Goal: Task Accomplishment & Management: Manage account settings

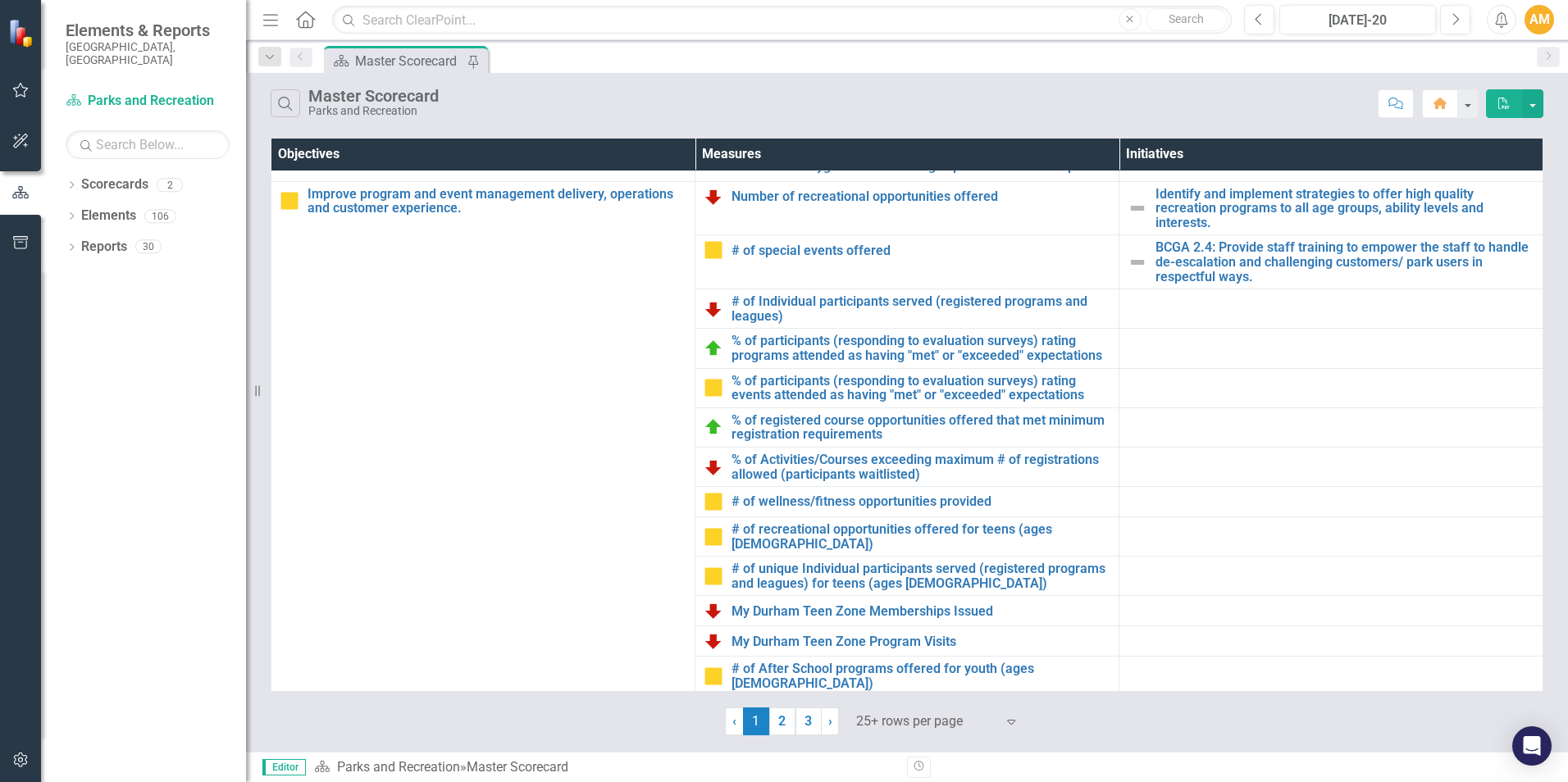
scroll to position [866, 0]
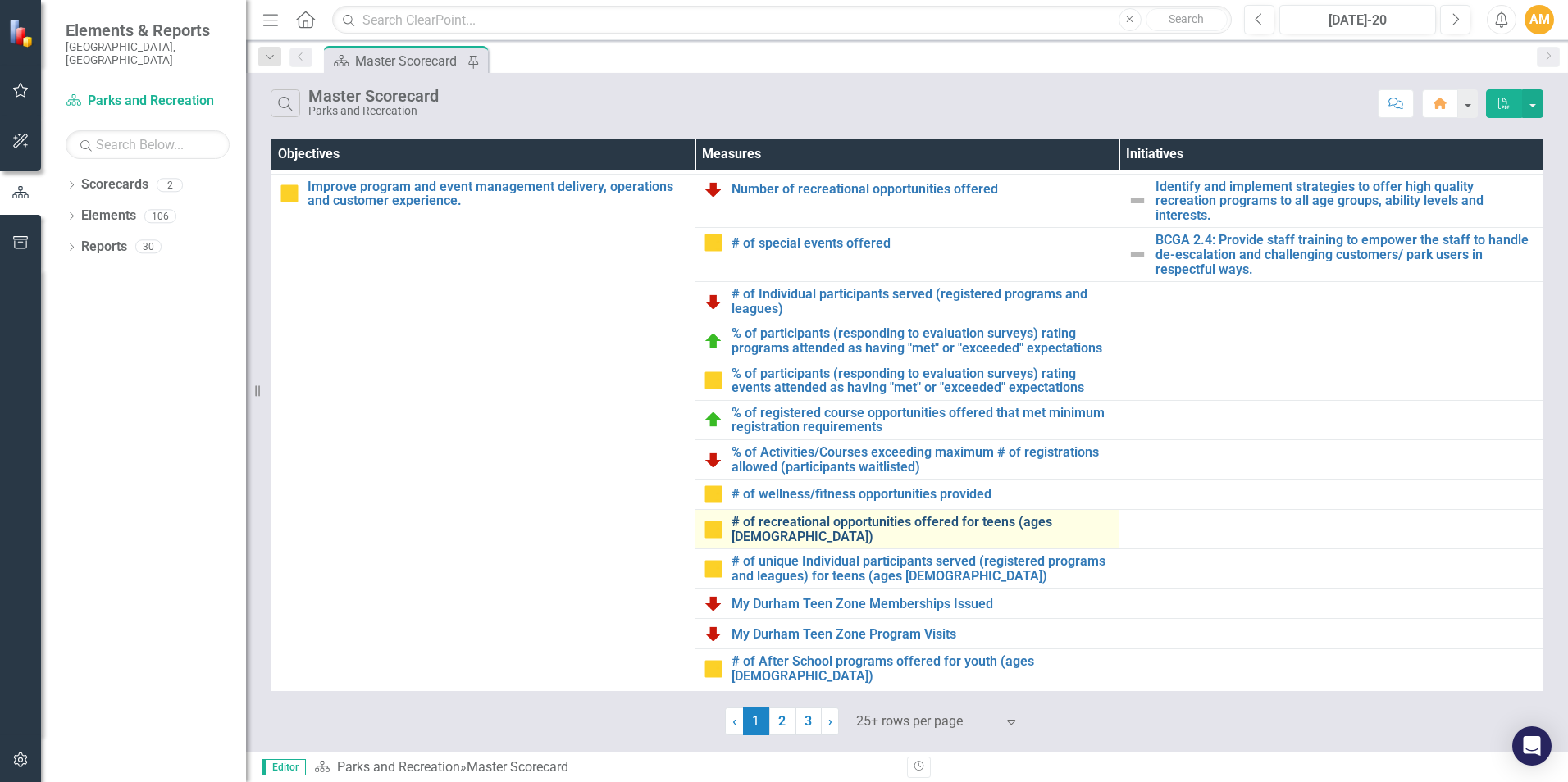
click at [876, 530] on link "# of recreational opportunities offered for teens (ages [DEMOGRAPHIC_DATA])" at bounding box center [921, 529] width 379 height 29
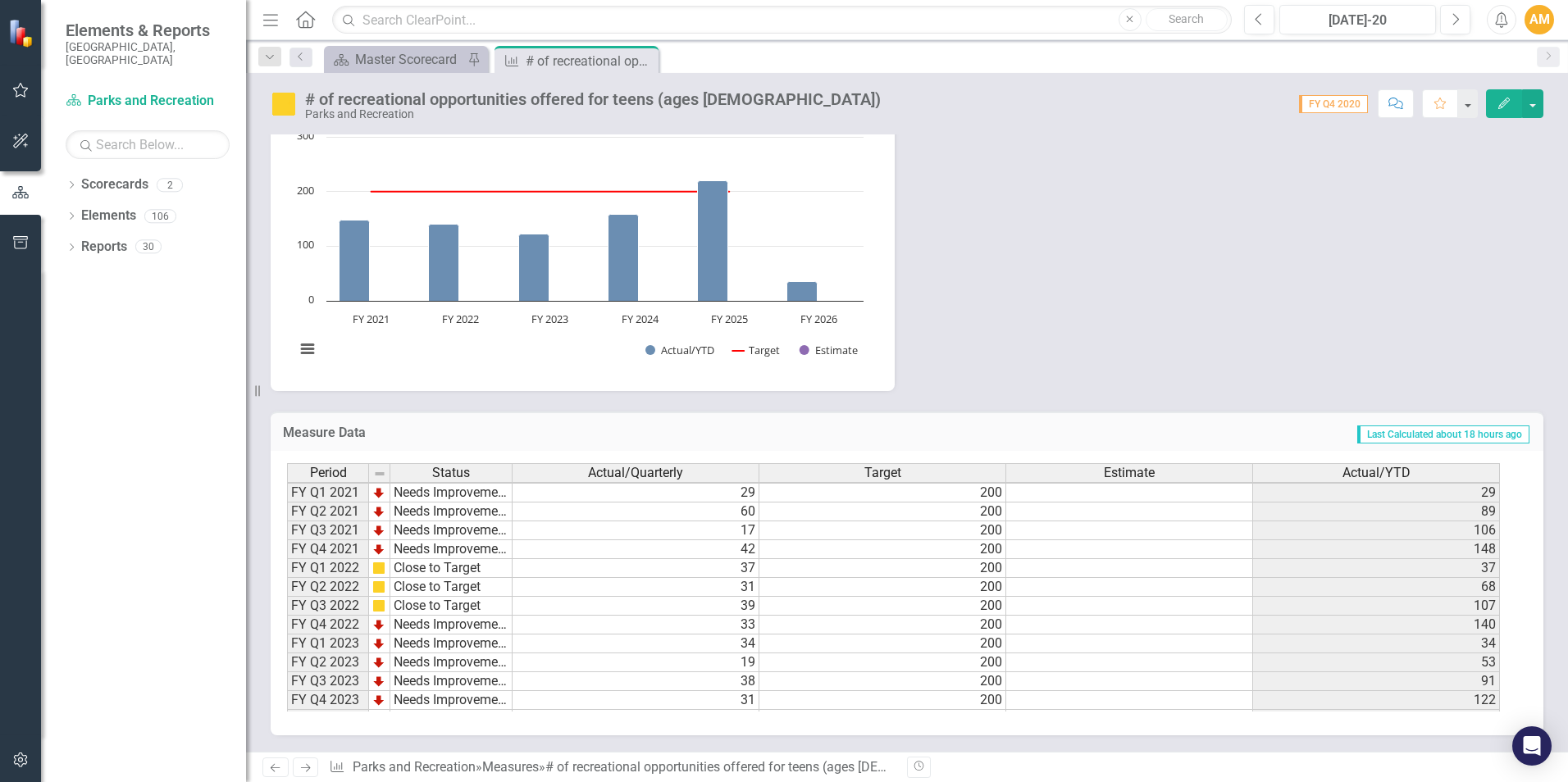
scroll to position [225, 0]
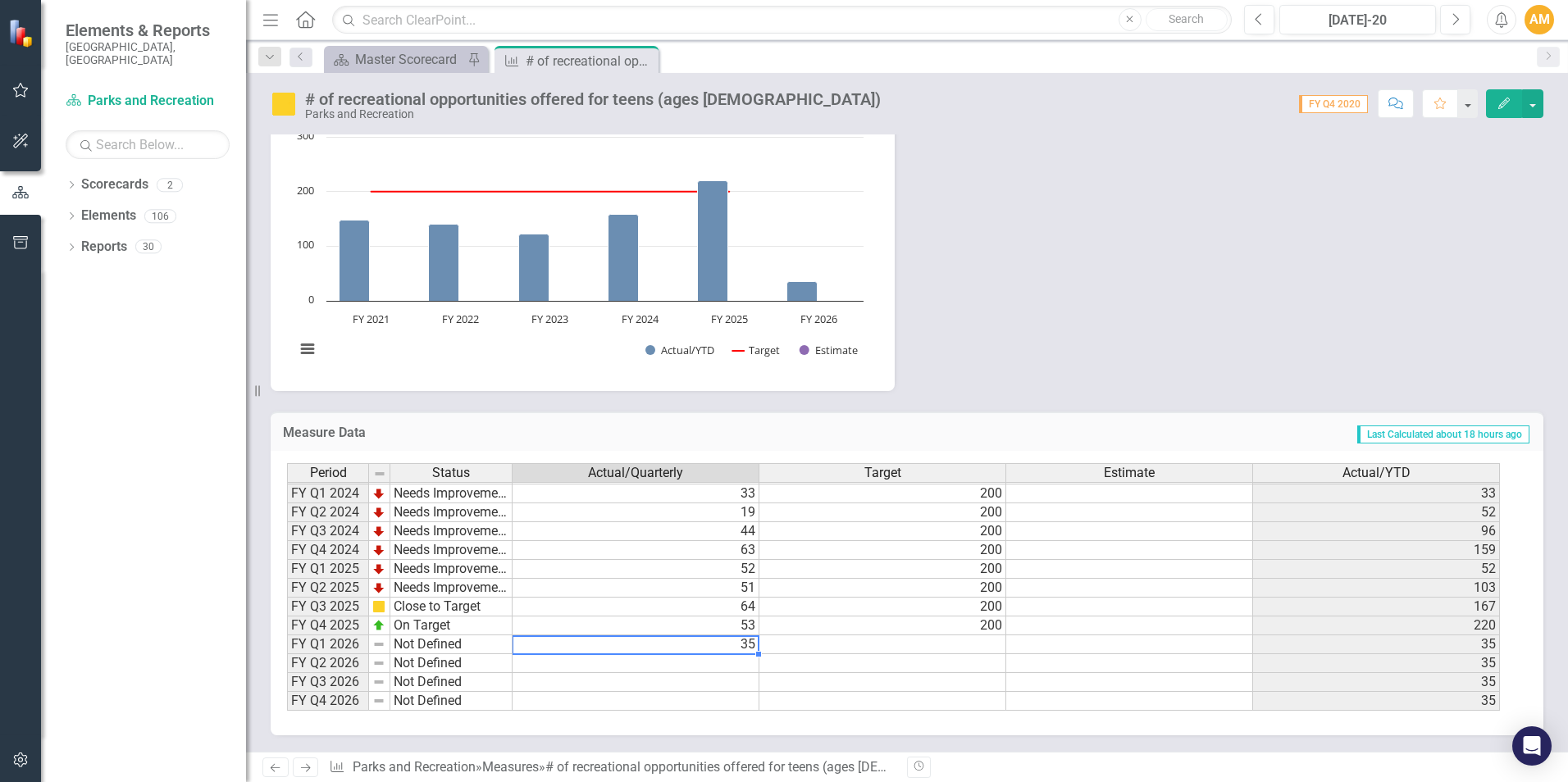
click at [714, 647] on td "35" at bounding box center [636, 645] width 247 height 19
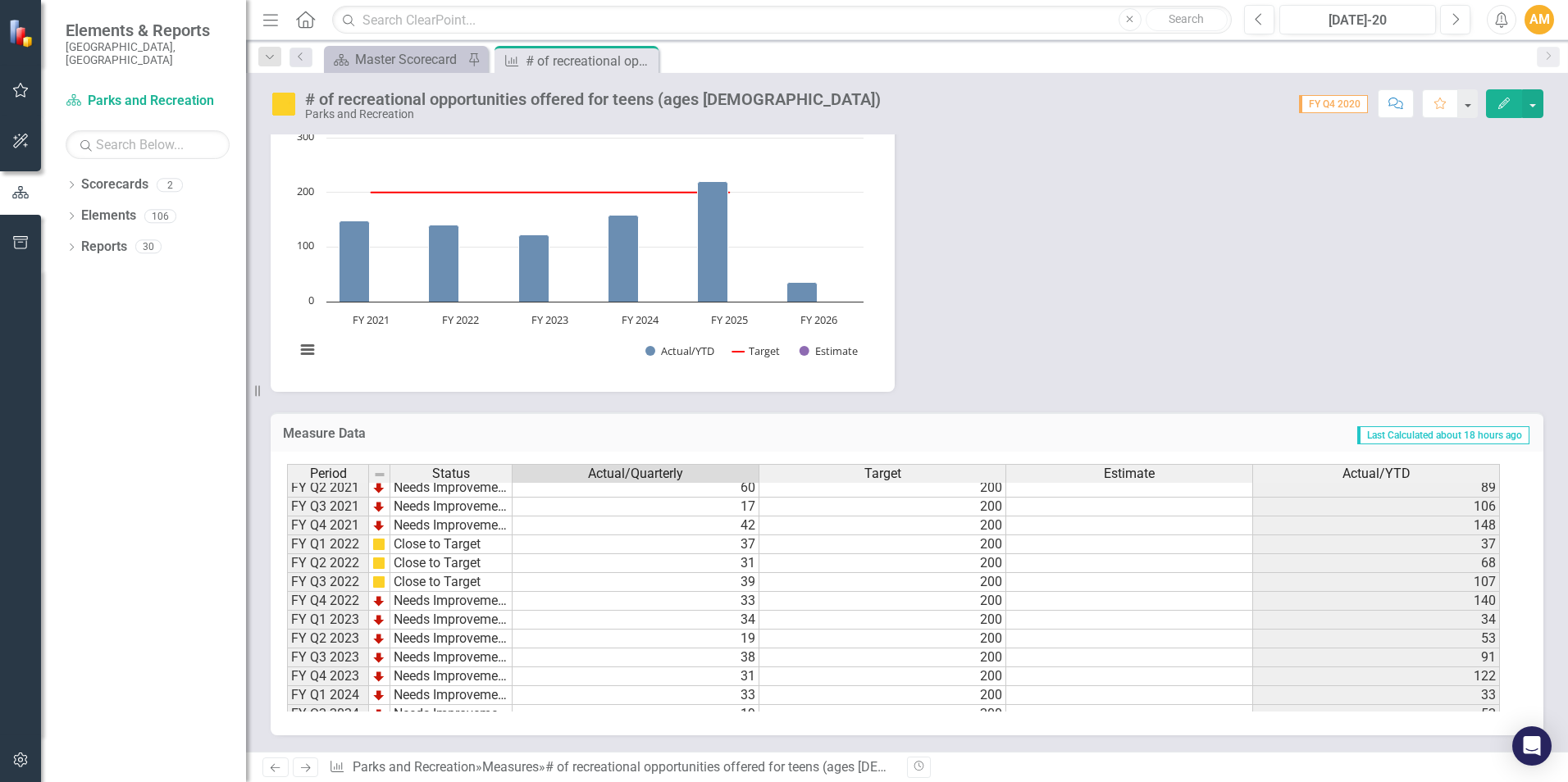
scroll to position [0, 0]
click at [406, 61] on div "Master Scorecard" at bounding box center [409, 60] width 108 height 21
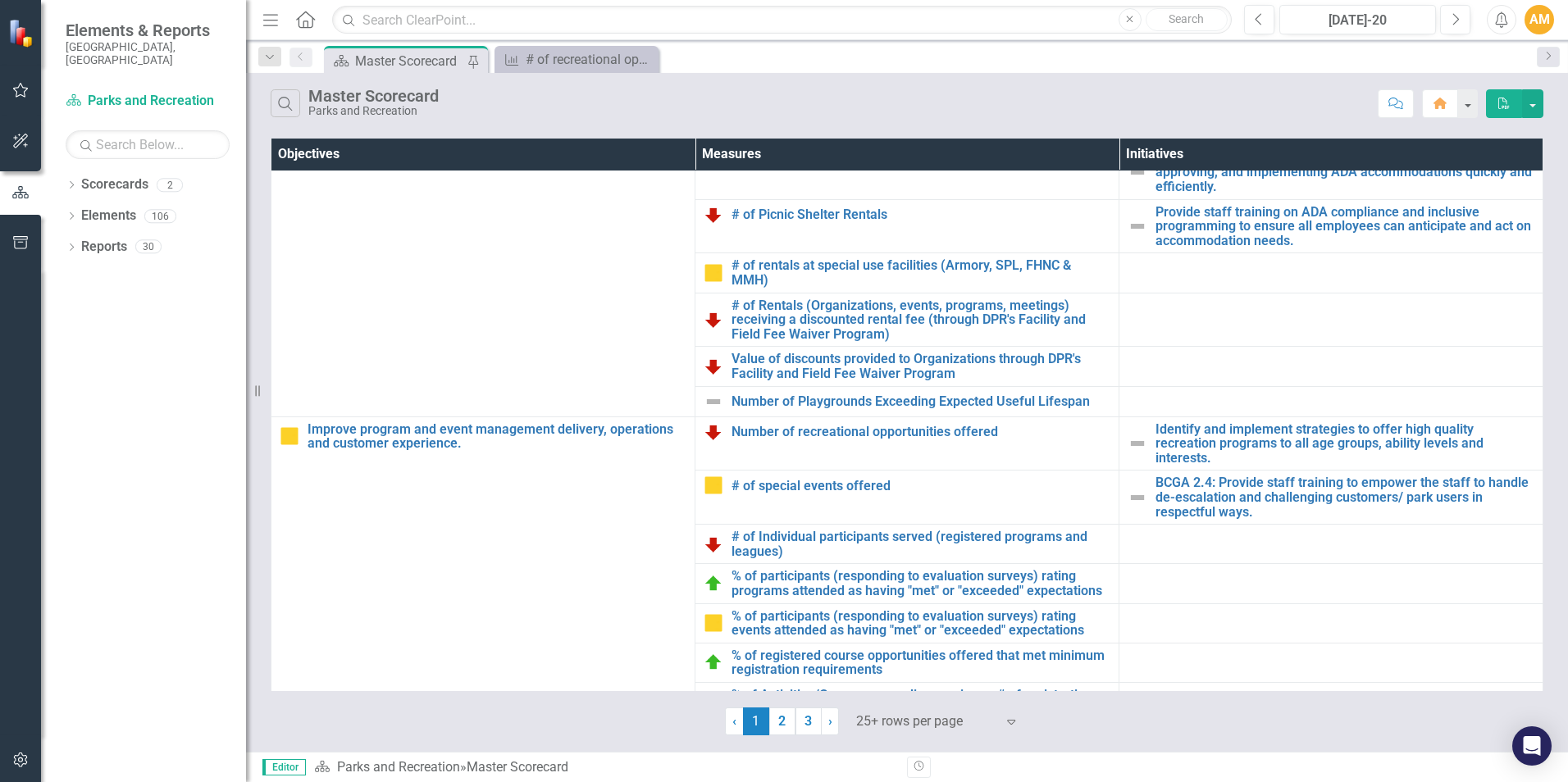
scroll to position [626, 0]
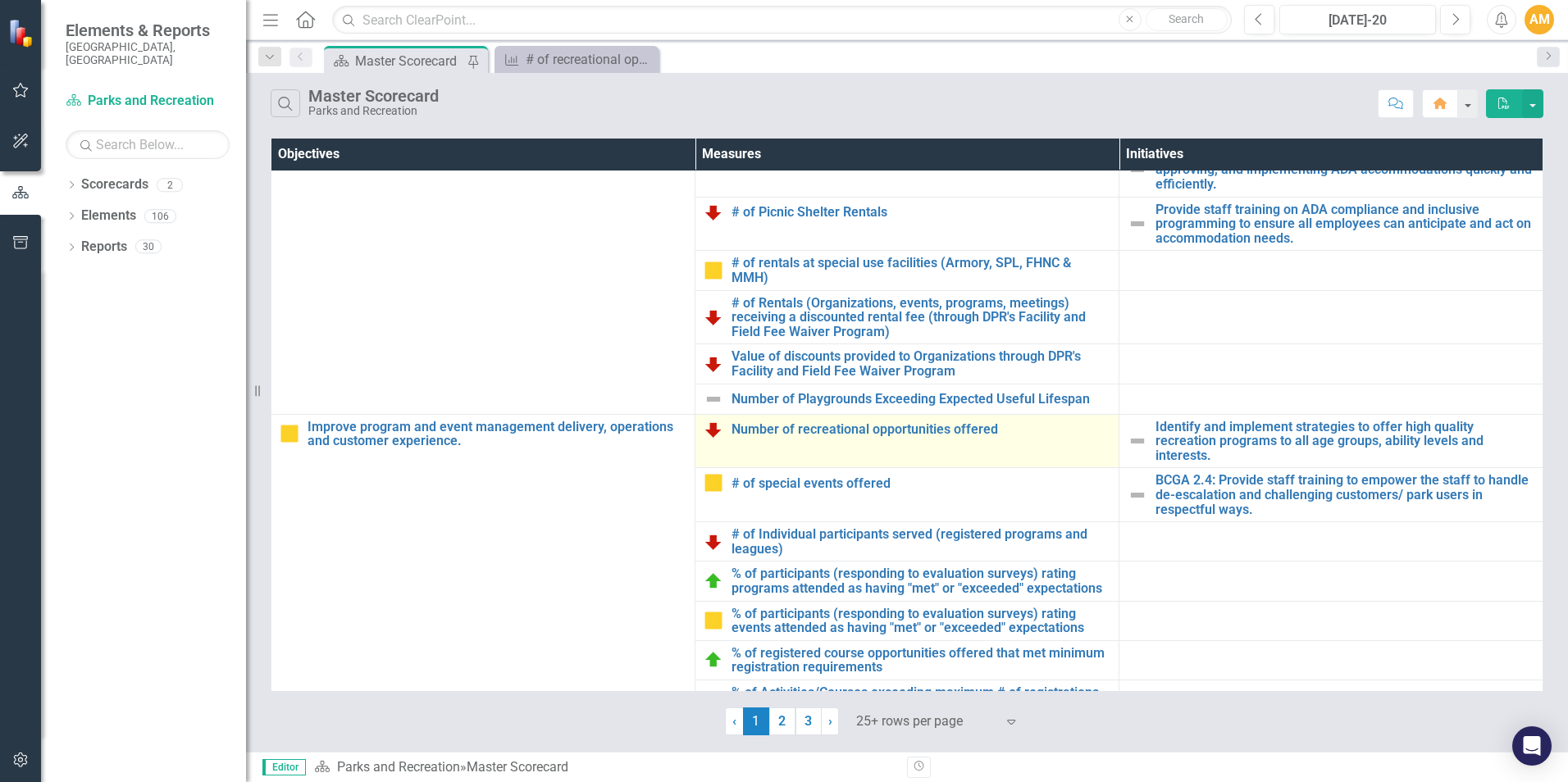
click at [937, 439] on div "Number of recreational opportunities offered" at bounding box center [906, 429] width 406 height 20
click at [816, 432] on link "Number of recreational opportunities offered" at bounding box center [921, 430] width 379 height 15
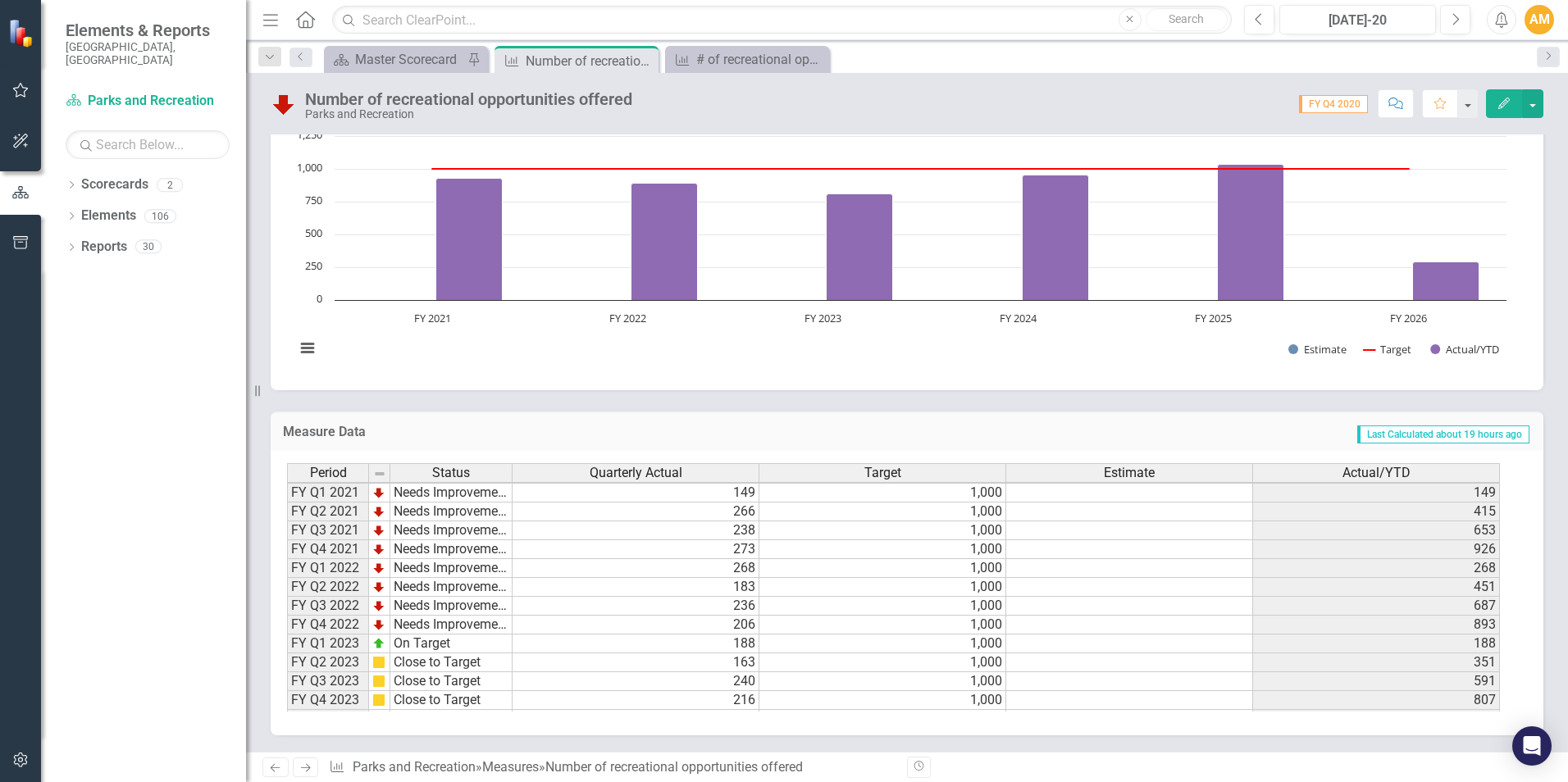
scroll to position [225, 0]
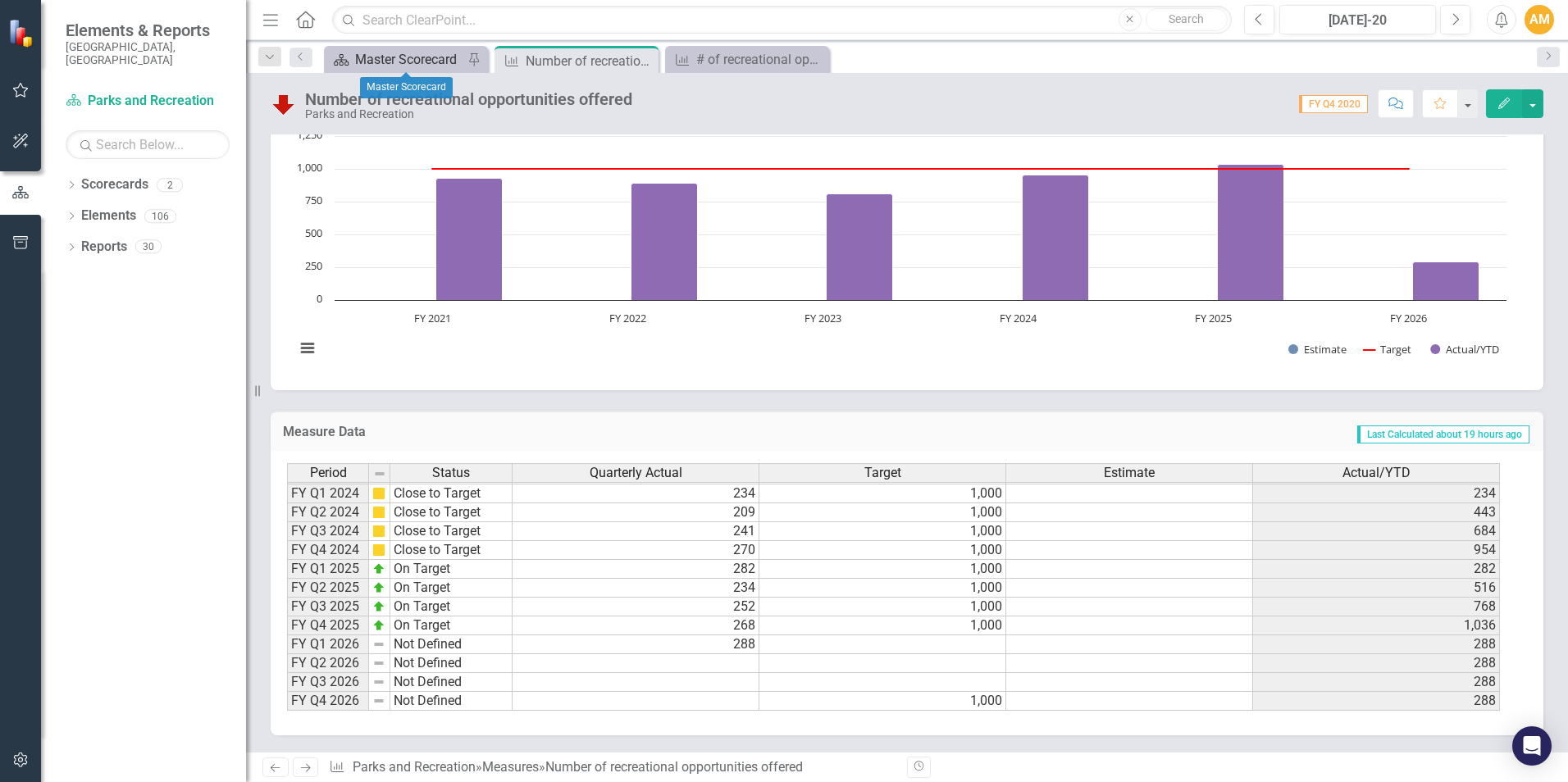
click at [407, 60] on div "Master Scorecard" at bounding box center [409, 60] width 108 height 21
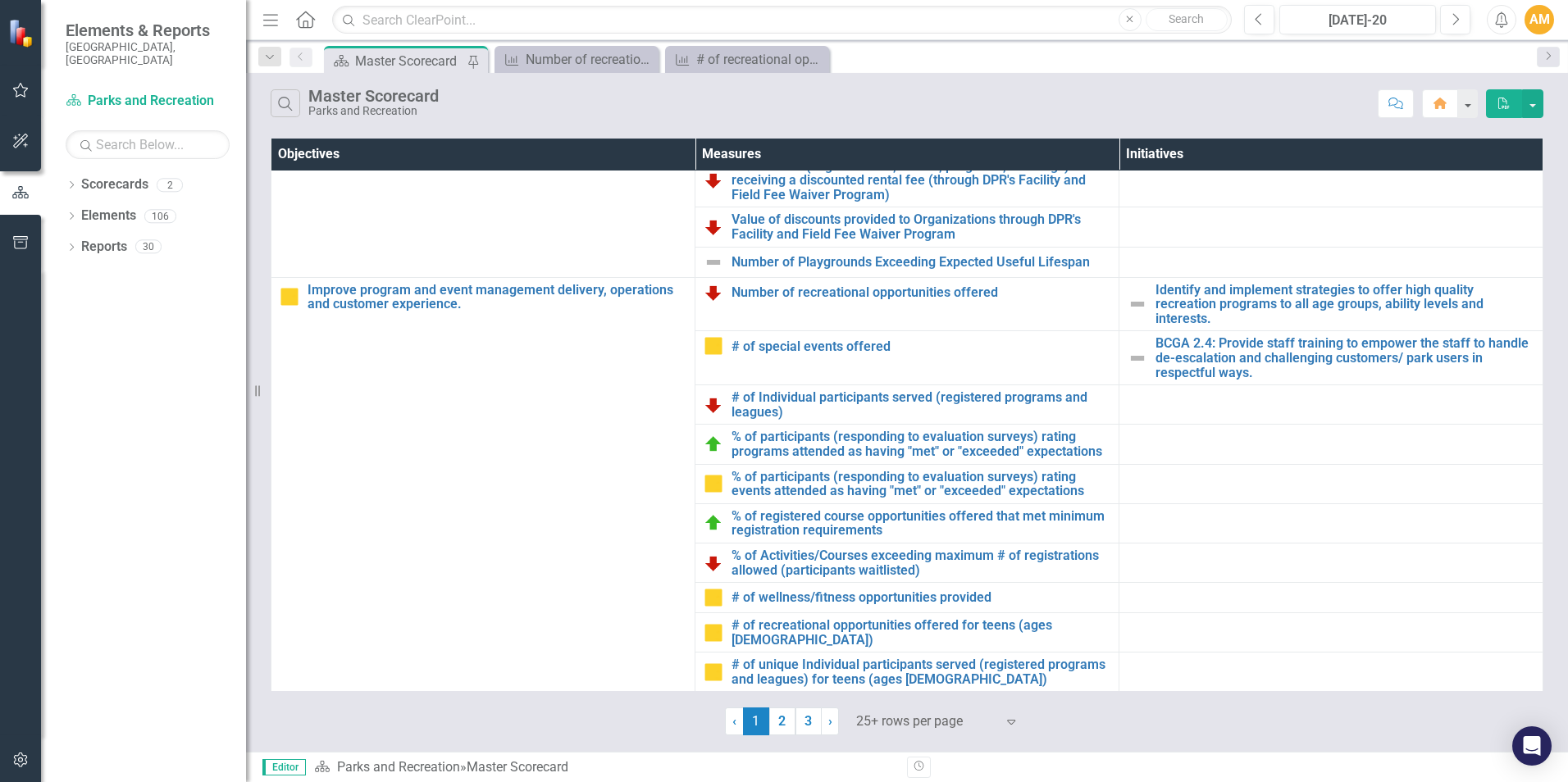
scroll to position [769, 0]
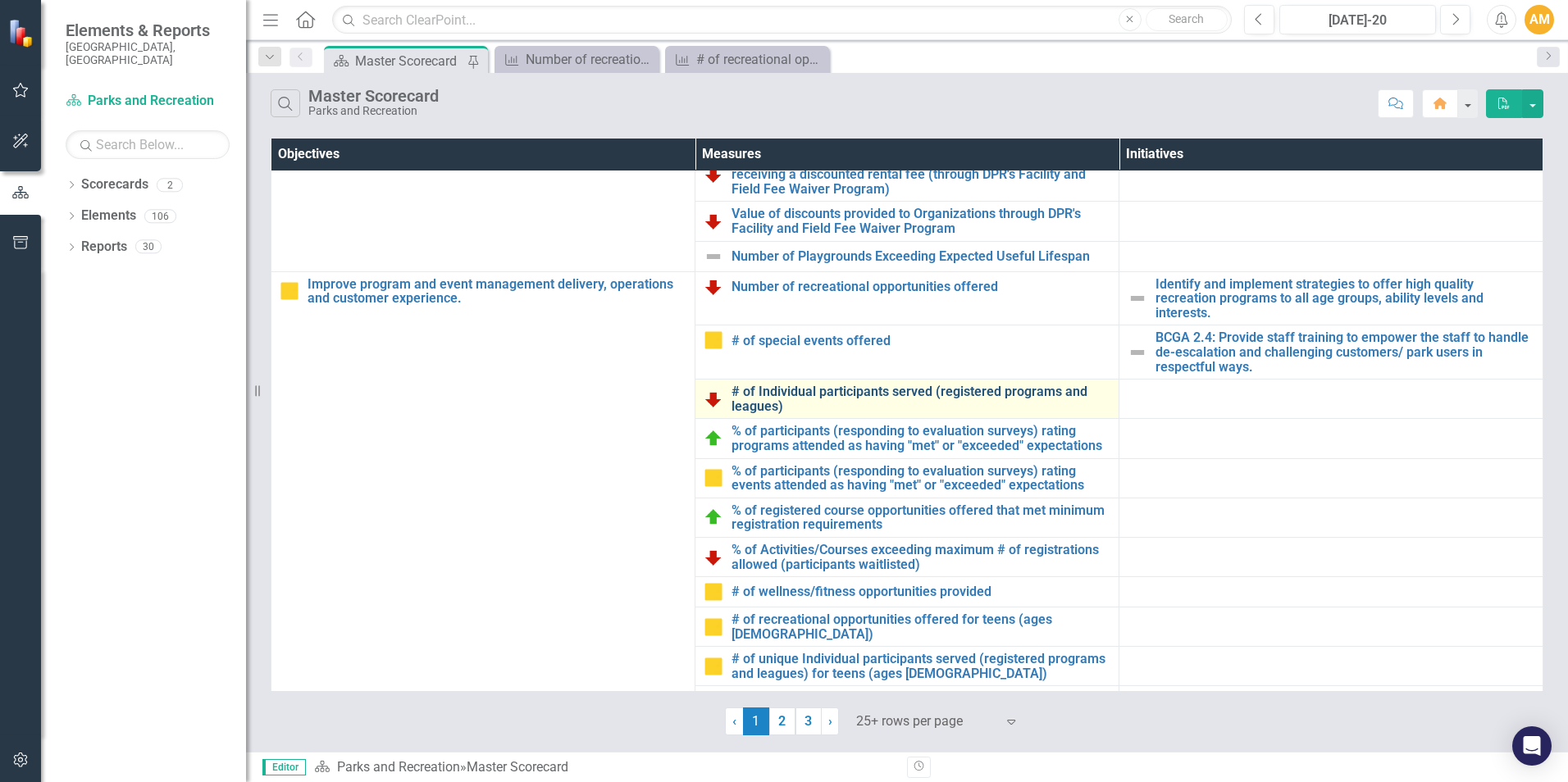
click at [848, 404] on link "# of Individual participants served (registered programs and leagues)" at bounding box center [921, 399] width 379 height 29
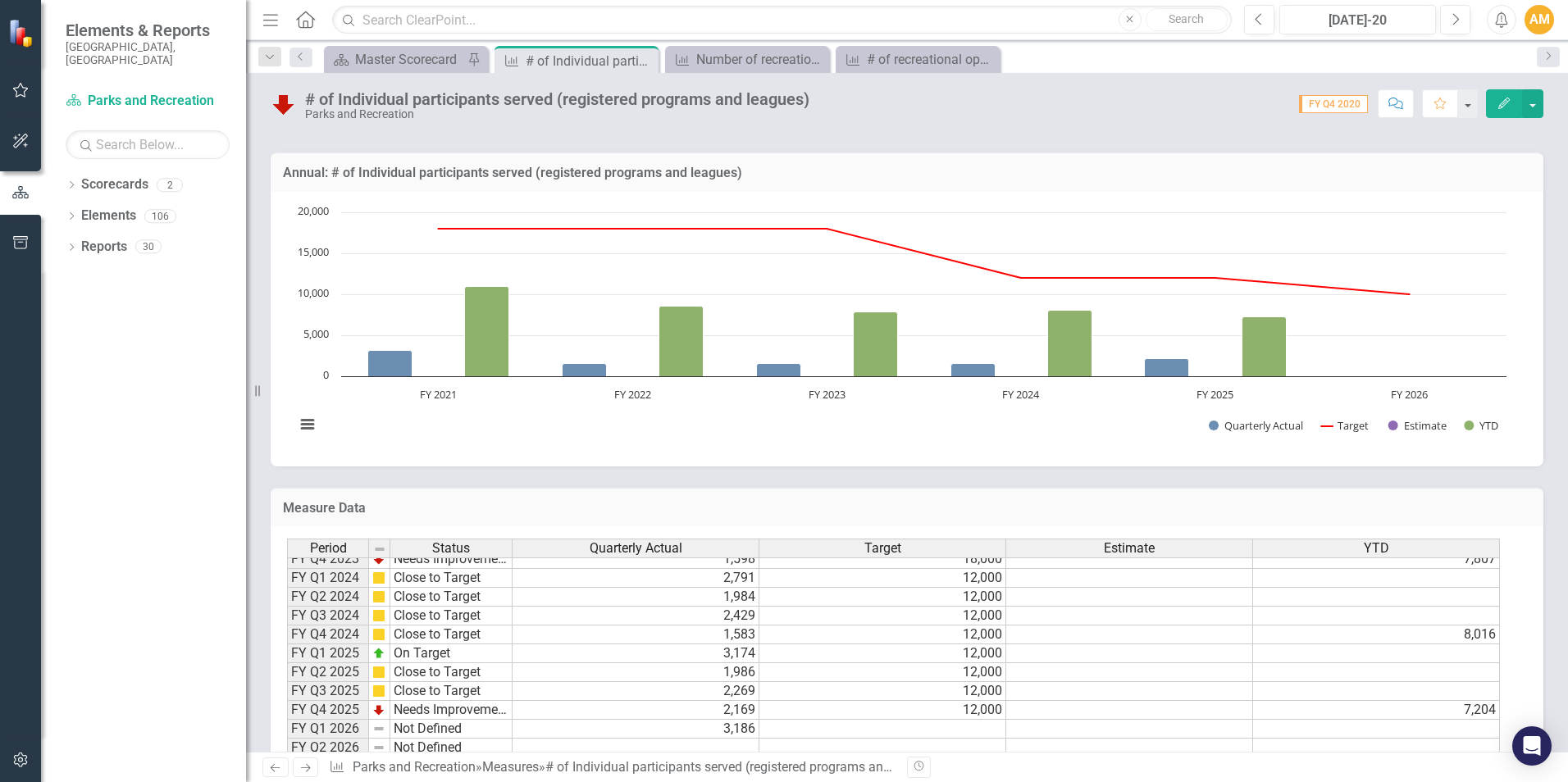
scroll to position [225, 0]
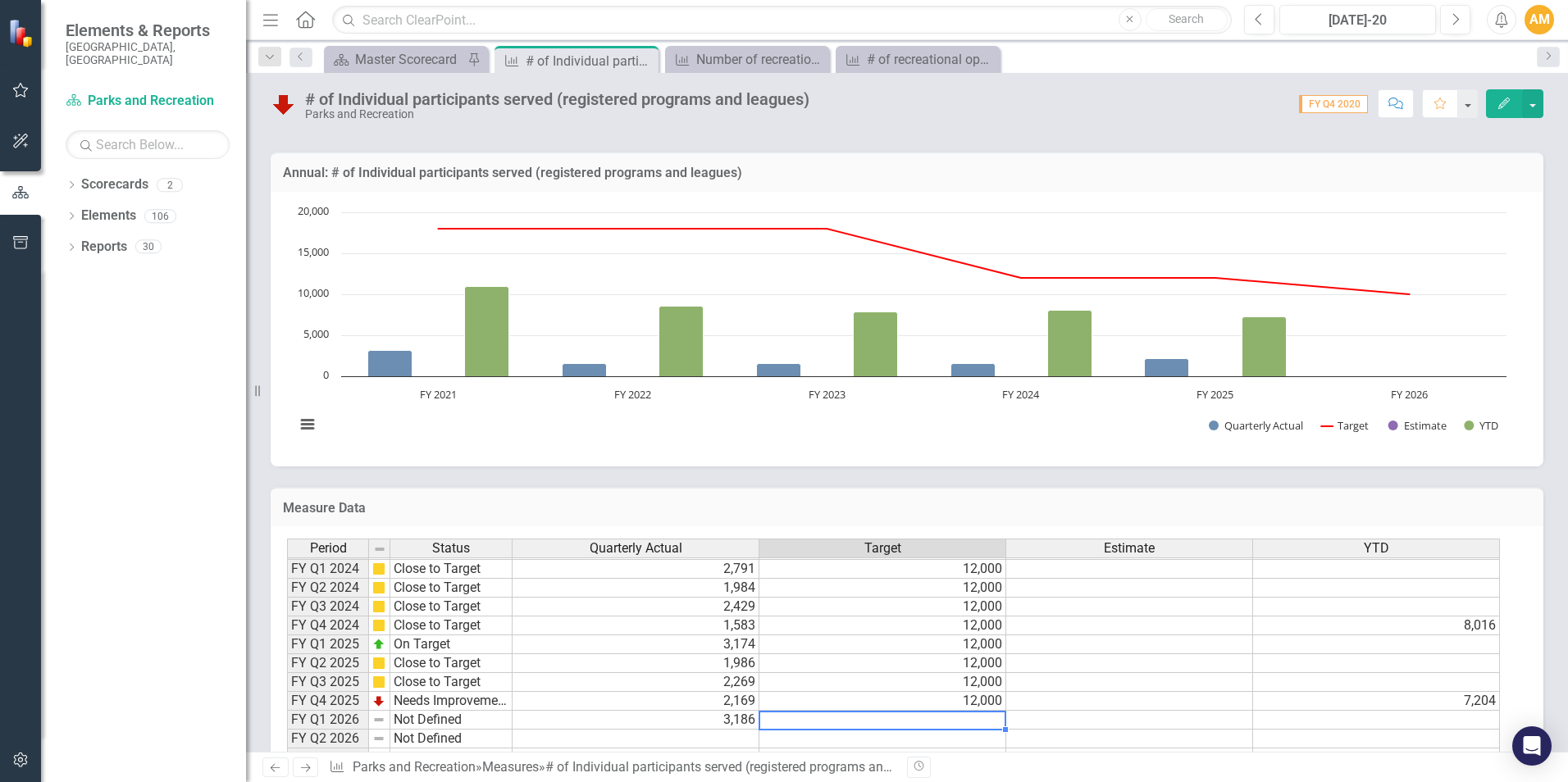
click at [763, 730] on td at bounding box center [883, 720] width 247 height 19
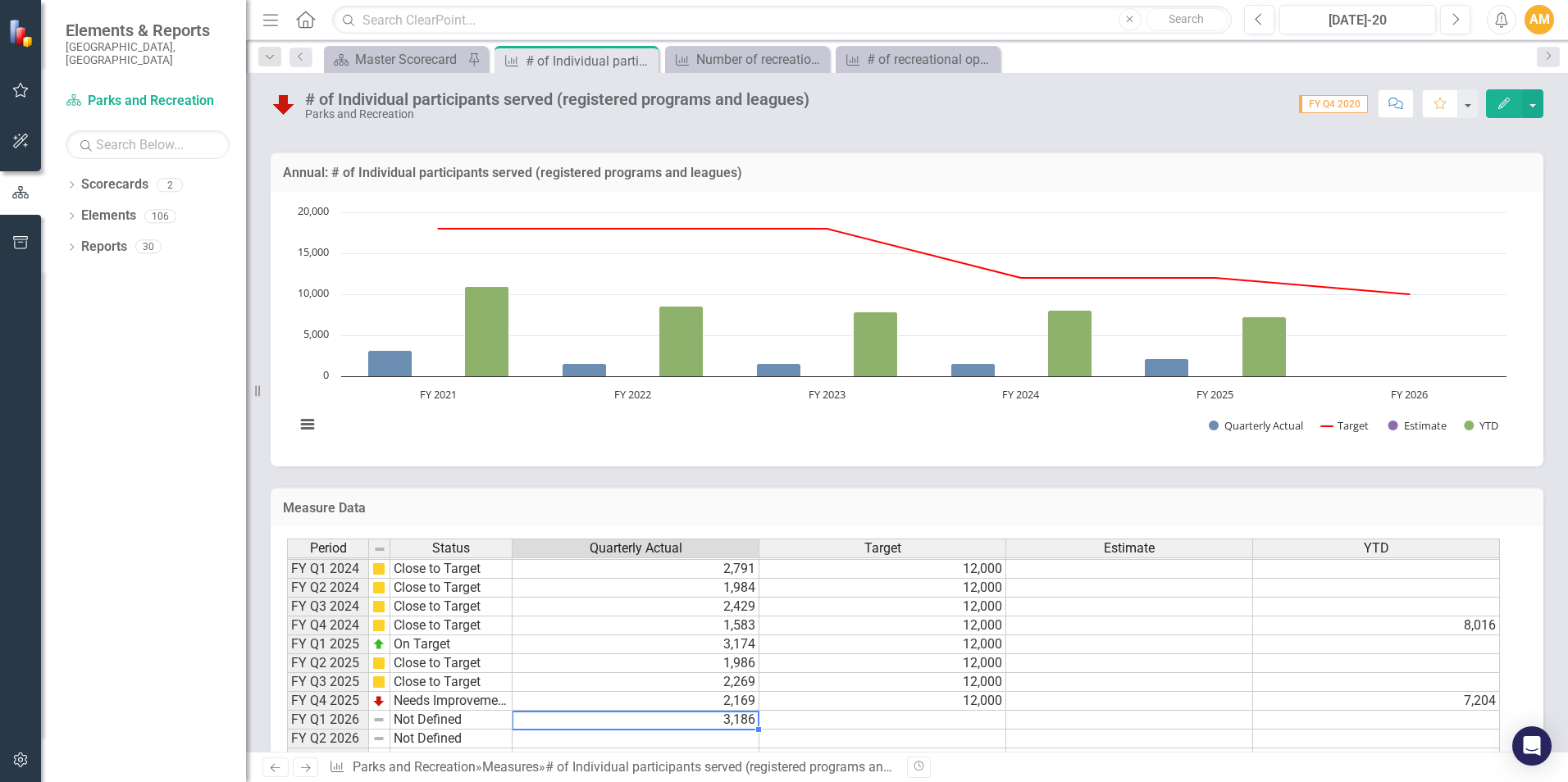
click at [738, 730] on td "3,186" at bounding box center [636, 720] width 247 height 19
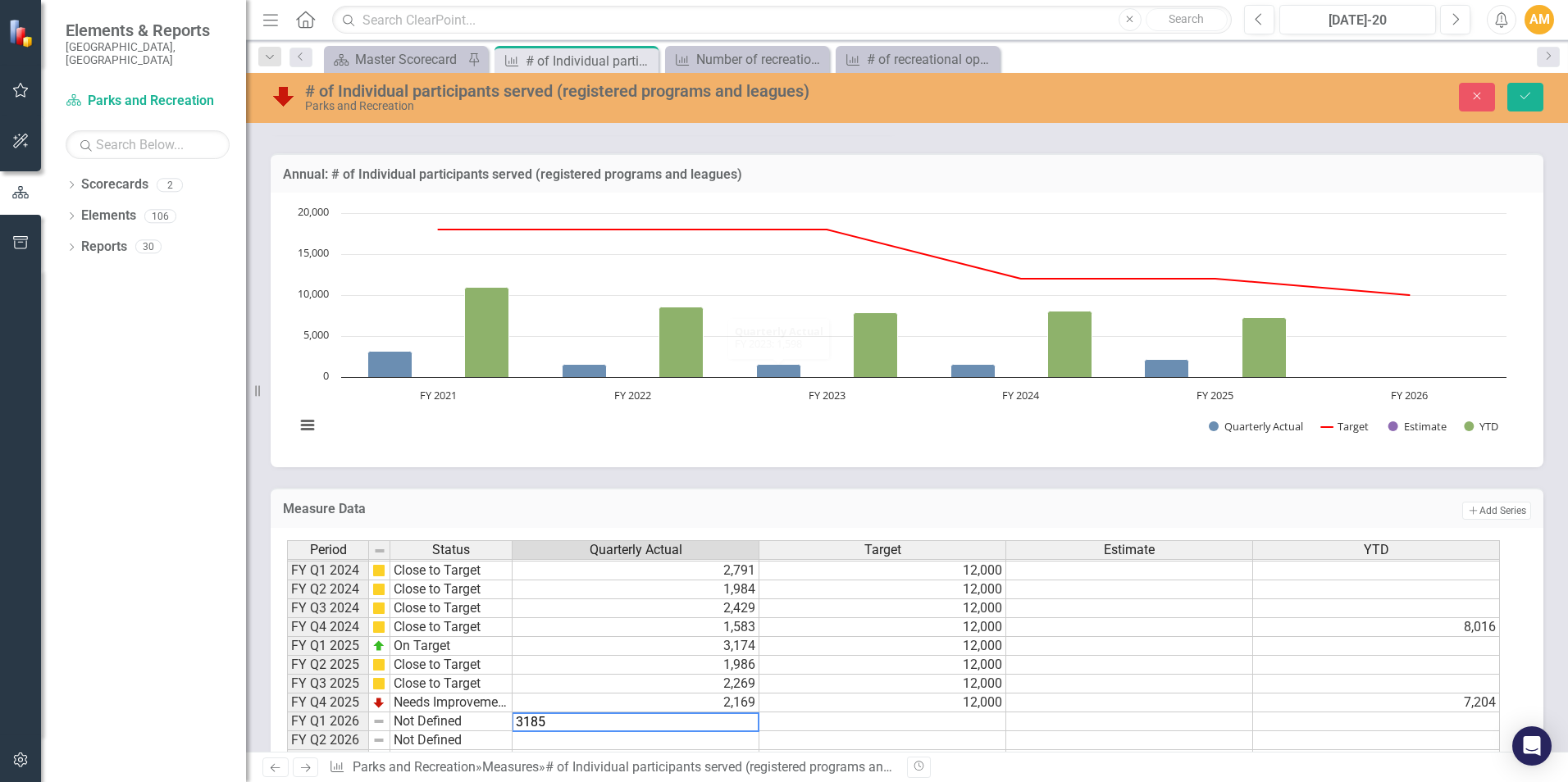
click at [671, 451] on rect "Interactive chart" at bounding box center [901, 327] width 1228 height 246
type textarea "3185"
click at [1534, 88] on button "Save" at bounding box center [1525, 97] width 36 height 29
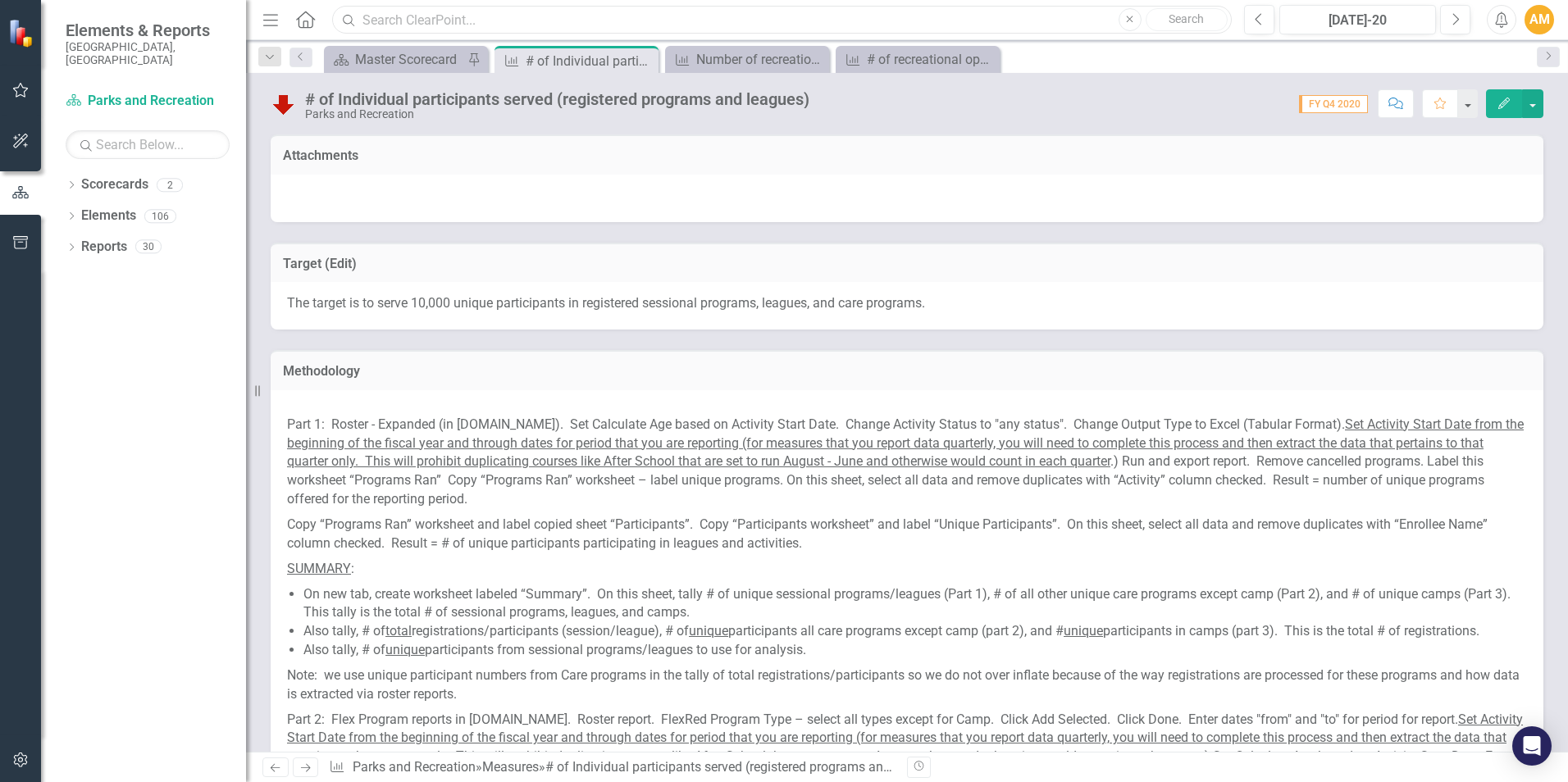
click at [456, 26] on input "text" at bounding box center [782, 20] width 900 height 29
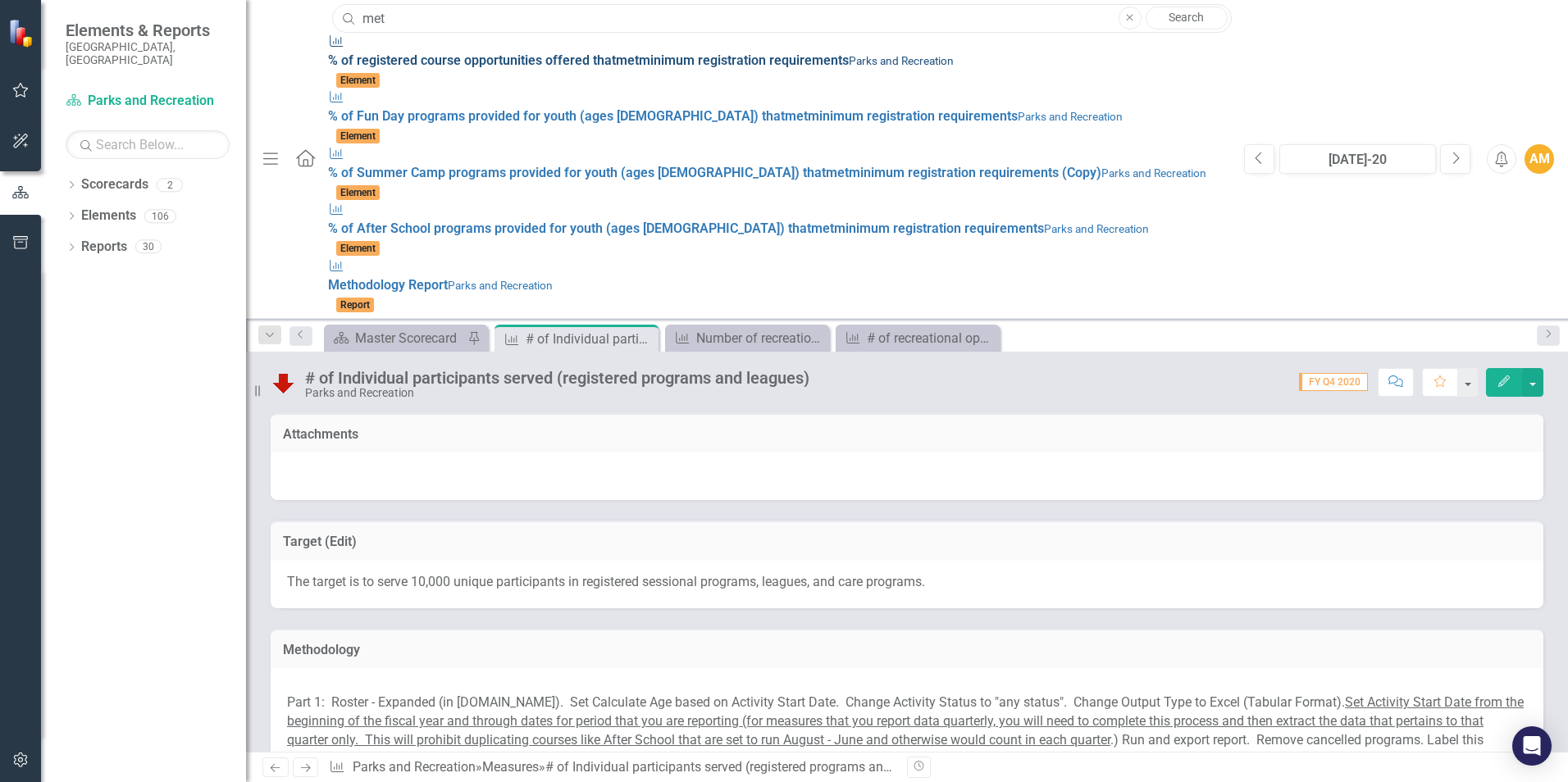
type input "met"
click at [788, 51] on div "Measure % of registered course opportunities offered that met minimum registrat…" at bounding box center [777, 51] width 900 height 37
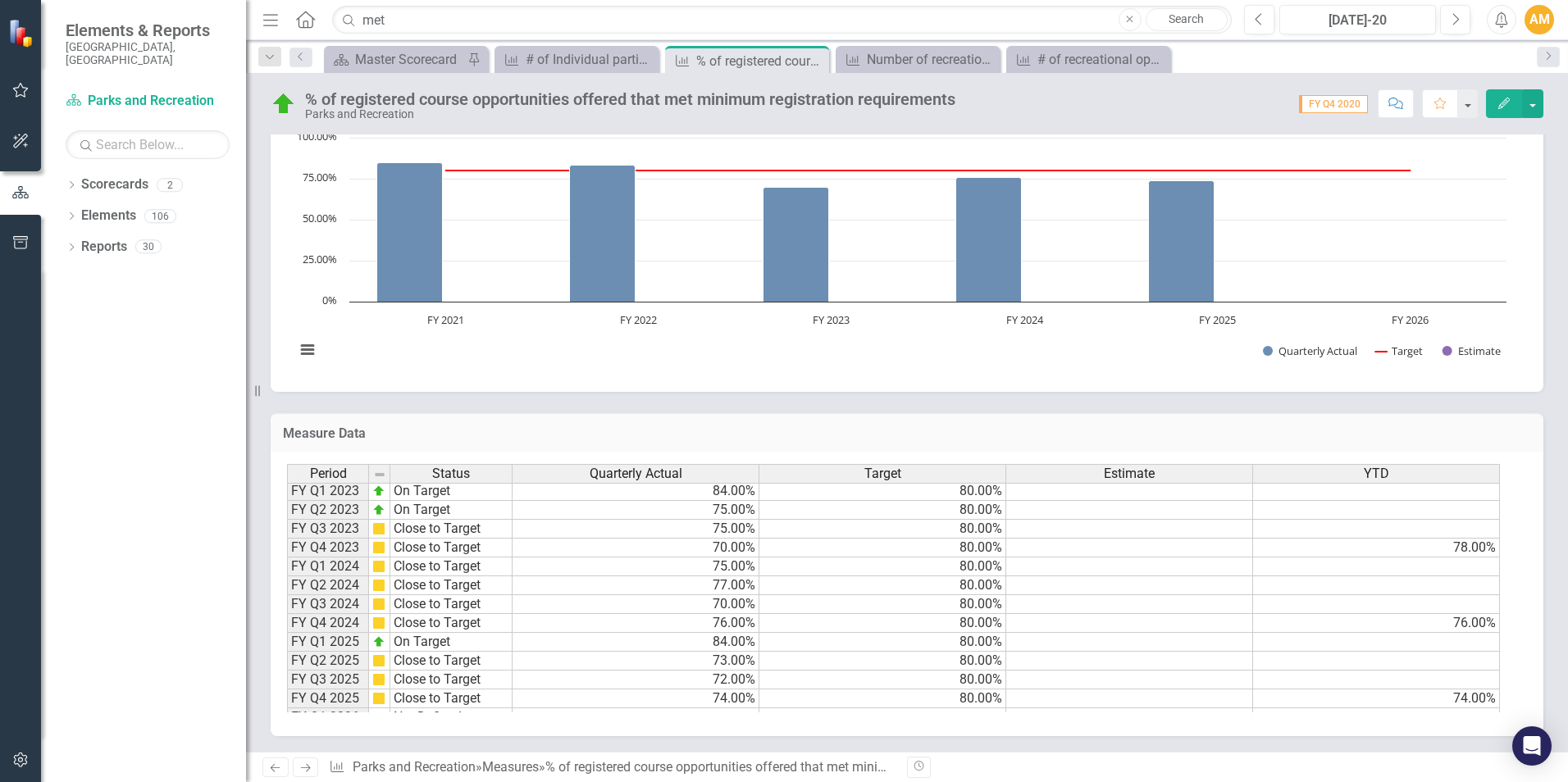
scroll to position [225, 0]
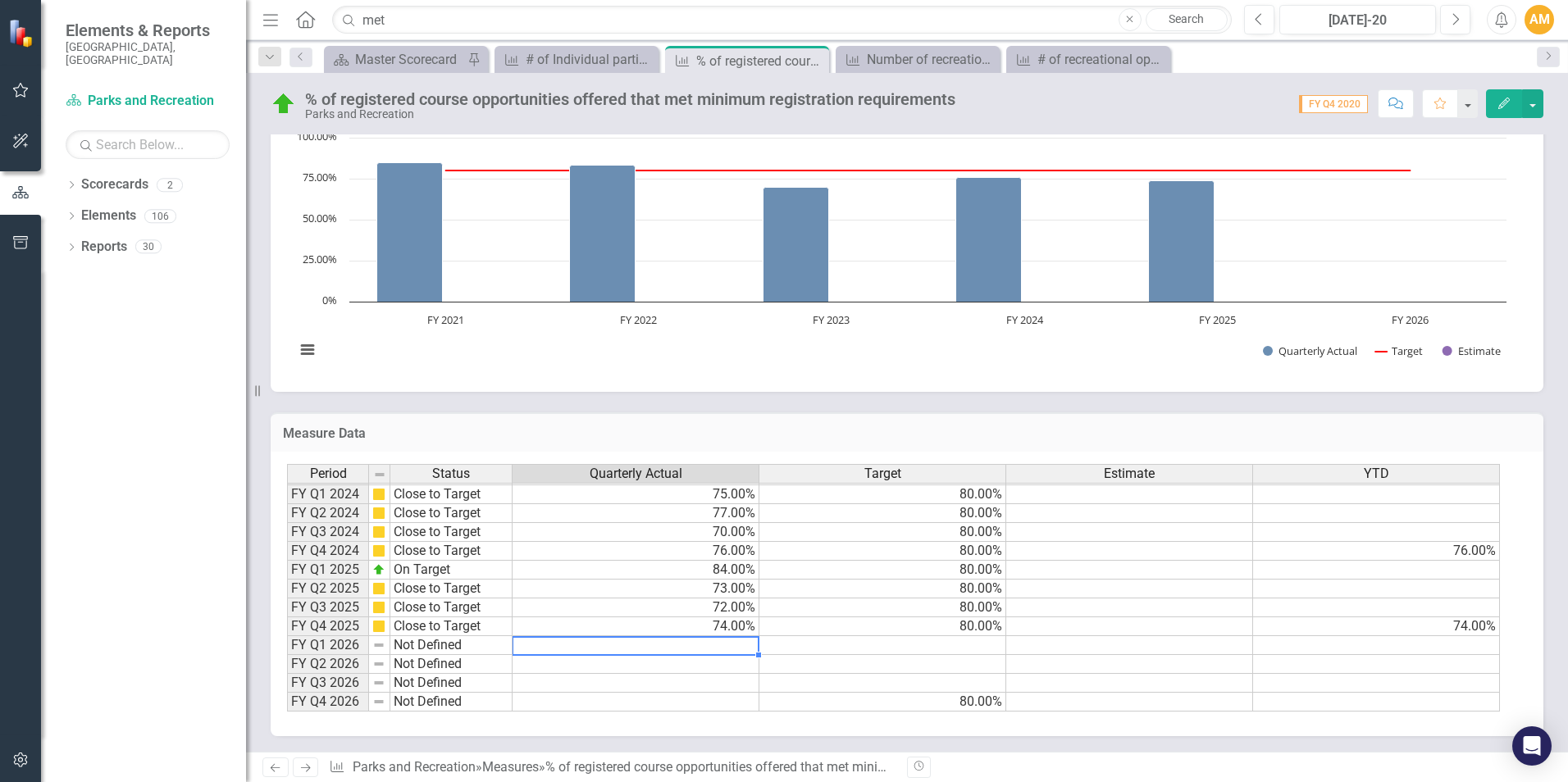
click at [717, 641] on td at bounding box center [636, 646] width 247 height 19
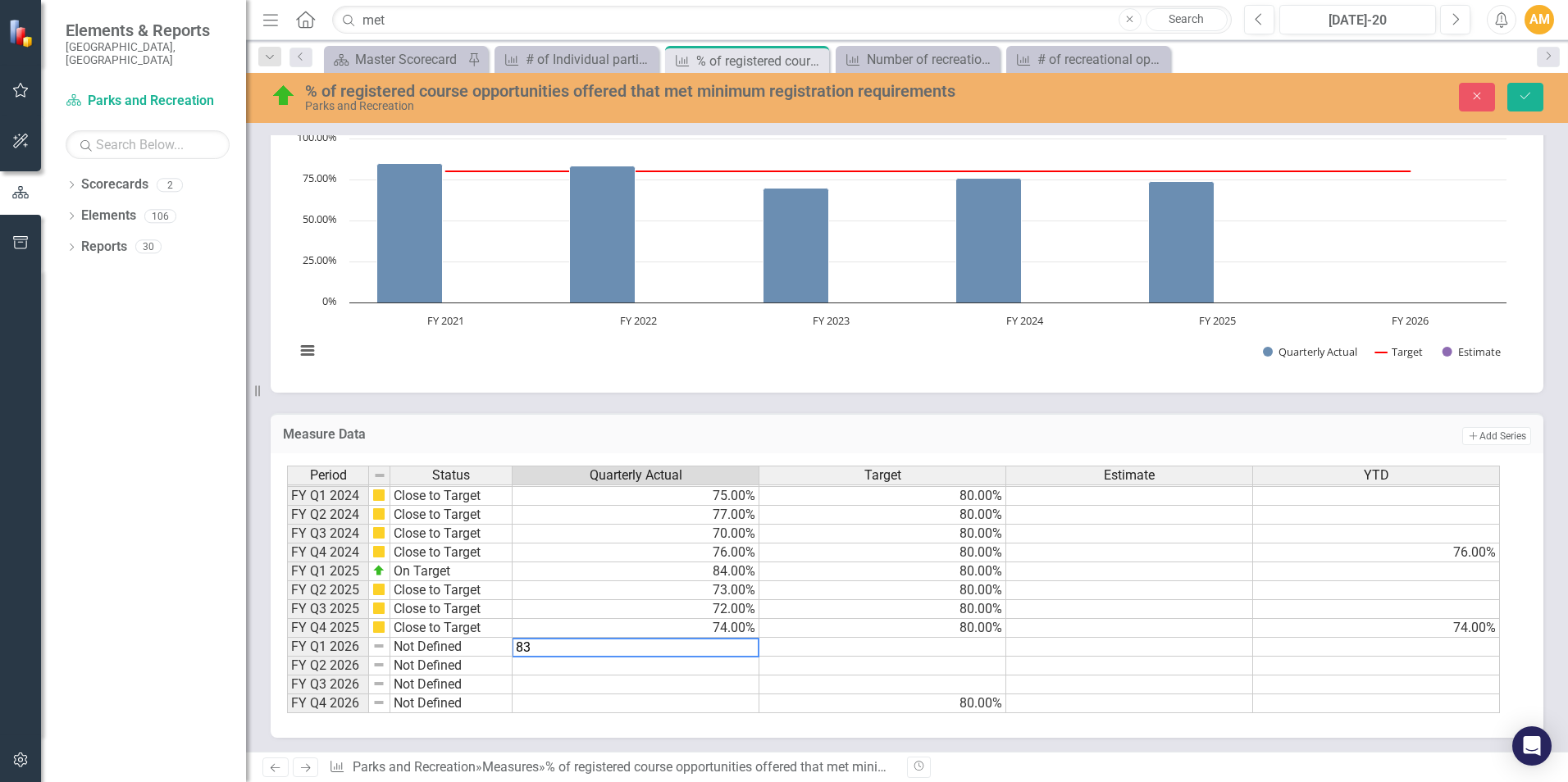
type textarea "83"
click at [726, 674] on td at bounding box center [636, 666] width 247 height 19
click at [1520, 91] on icon "Save" at bounding box center [1526, 96] width 15 height 11
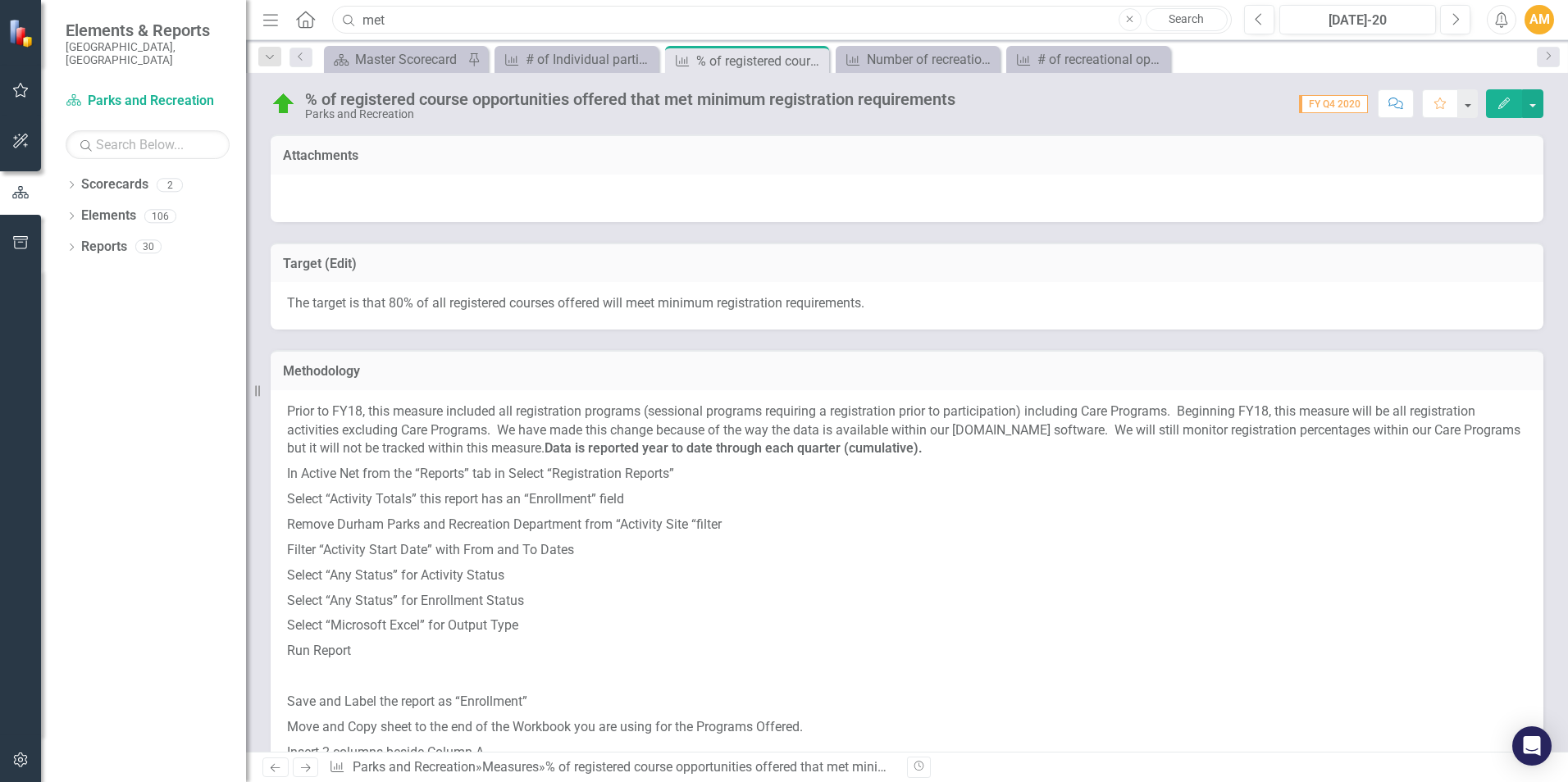
drag, startPoint x: 386, startPoint y: 21, endPoint x: 365, endPoint y: 25, distance: 21.4
click at [365, 25] on input "met" at bounding box center [782, 20] width 900 height 29
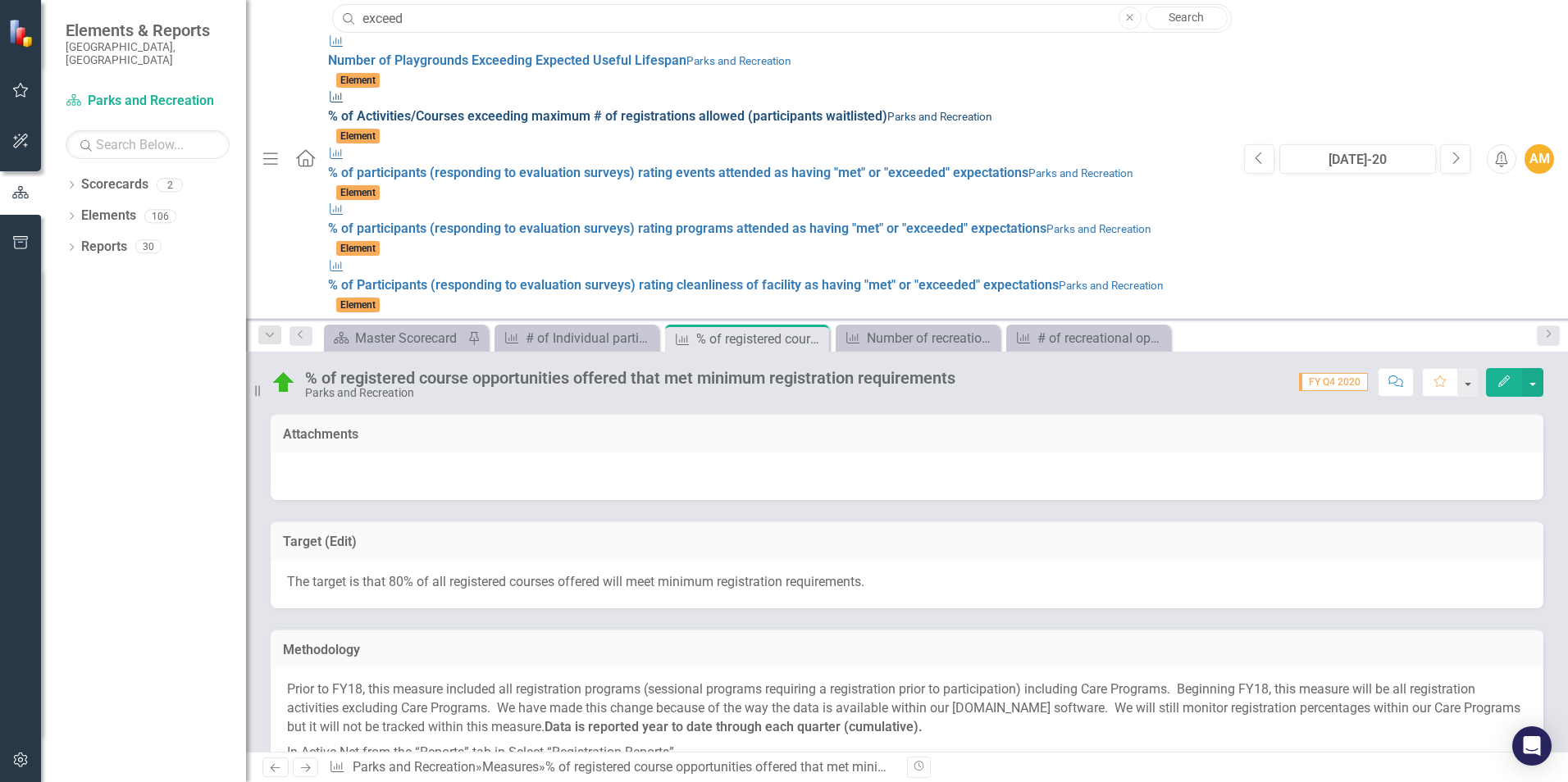
type input "exceed"
click at [467, 108] on strong "exceed" at bounding box center [489, 116] width 43 height 16
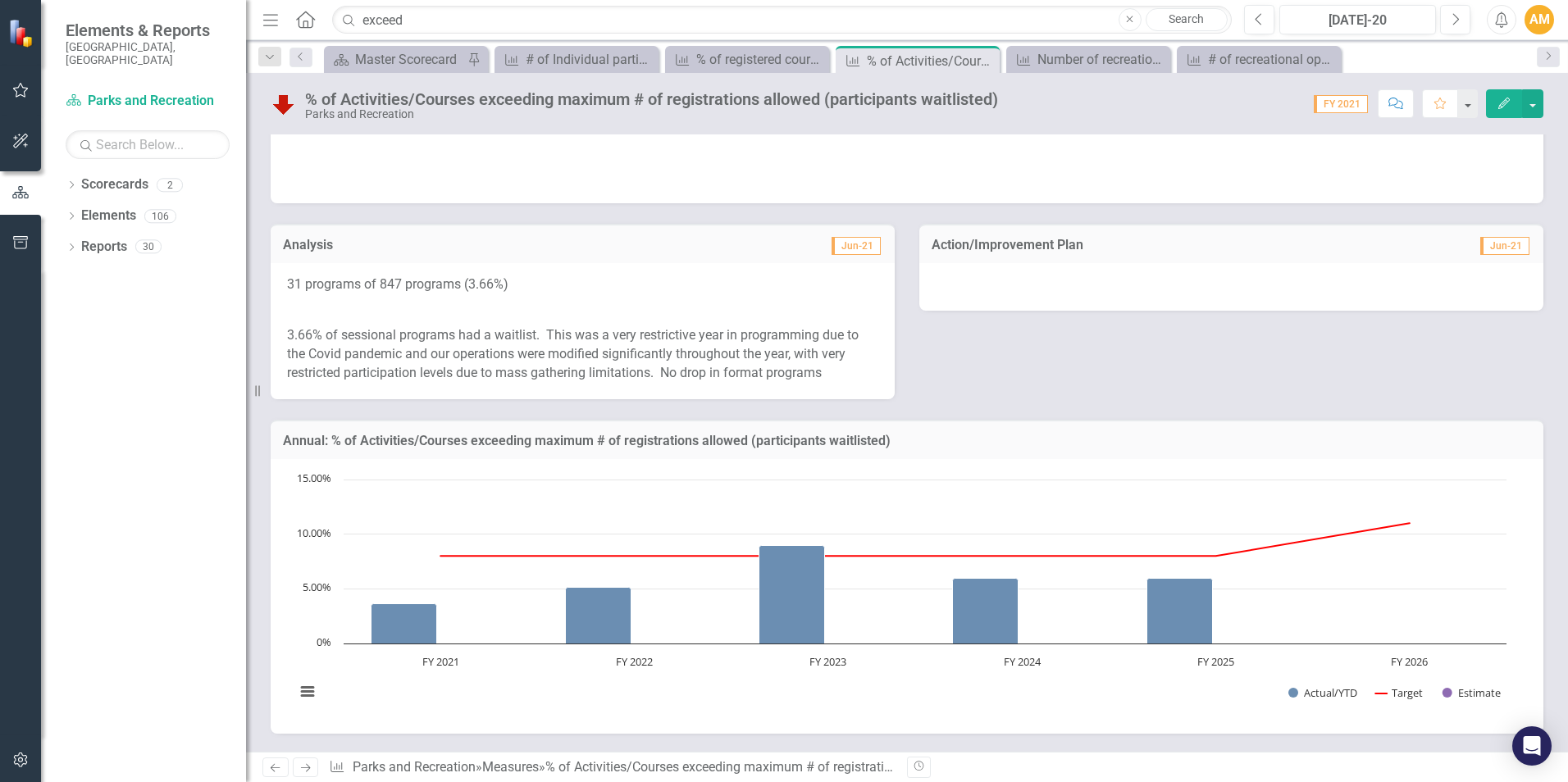
scroll to position [1113, 0]
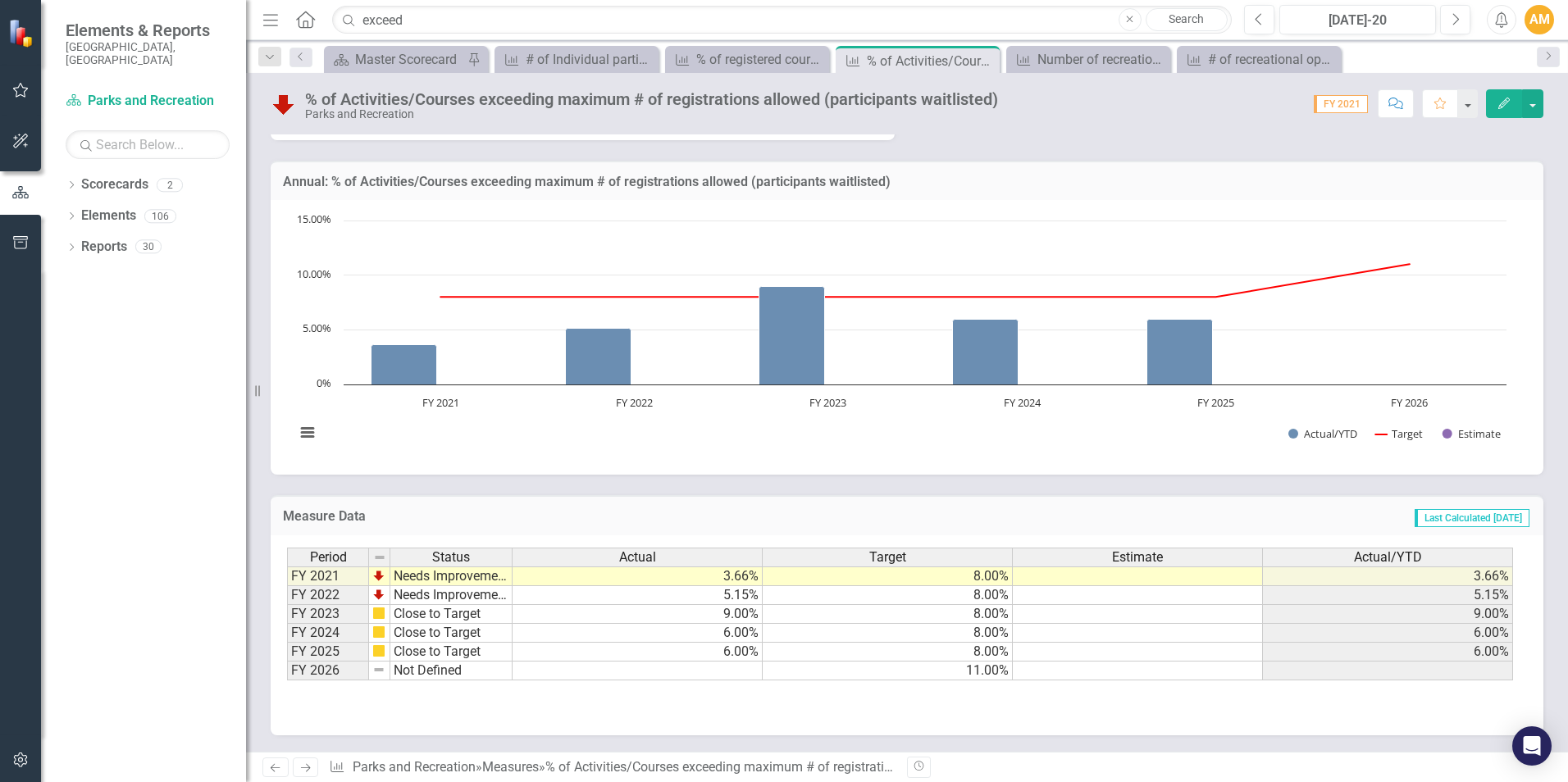
click at [287, 661] on div "Period Status Actual Target Estimate Actual/YTD FY 2021 Needs Improvement 3.66%…" at bounding box center [287, 614] width 0 height 133
click at [733, 666] on td at bounding box center [638, 671] width 250 height 19
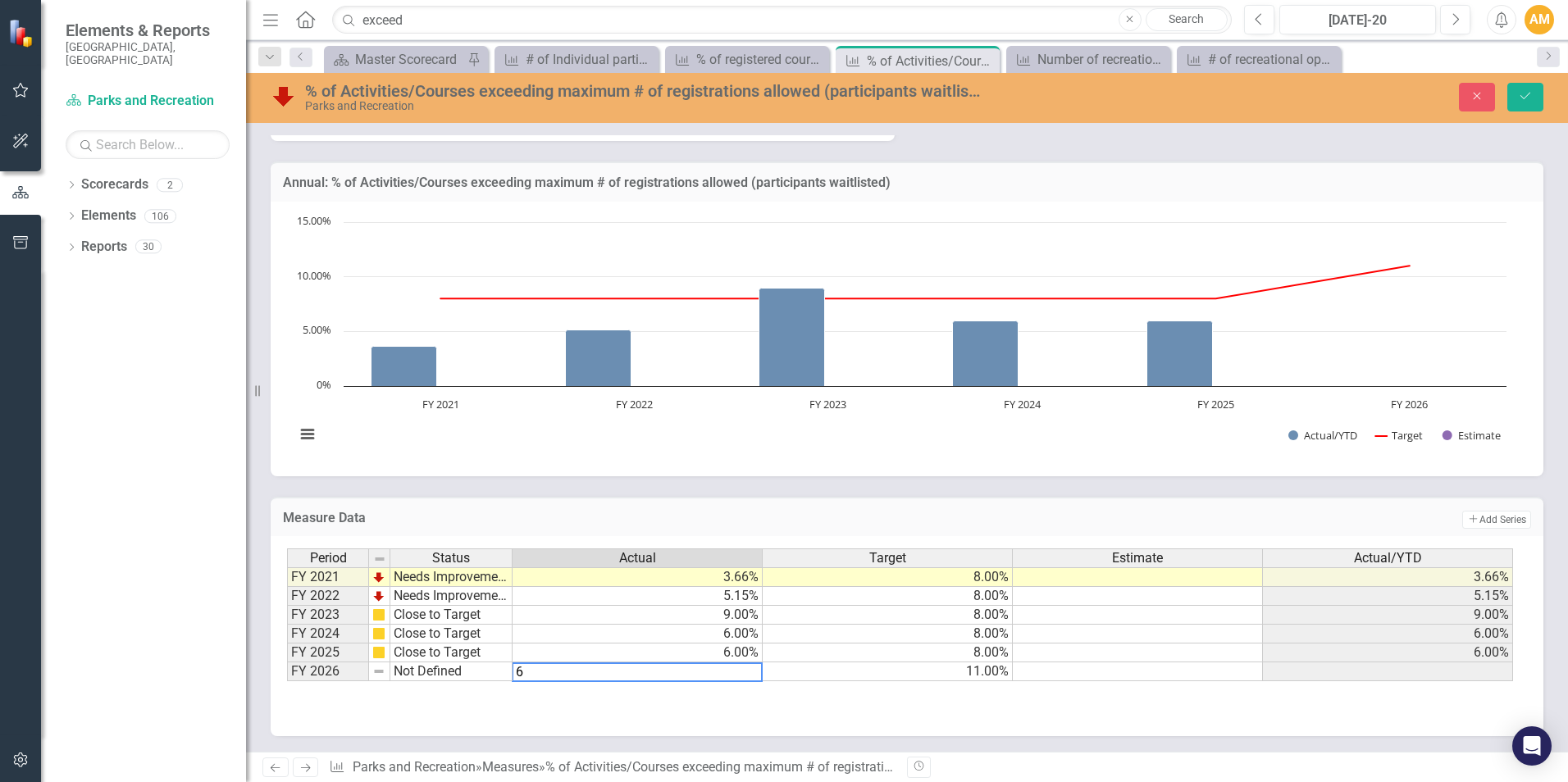
scroll to position [1114, 0]
type textarea "6"
click at [1529, 100] on icon "Save" at bounding box center [1526, 96] width 15 height 11
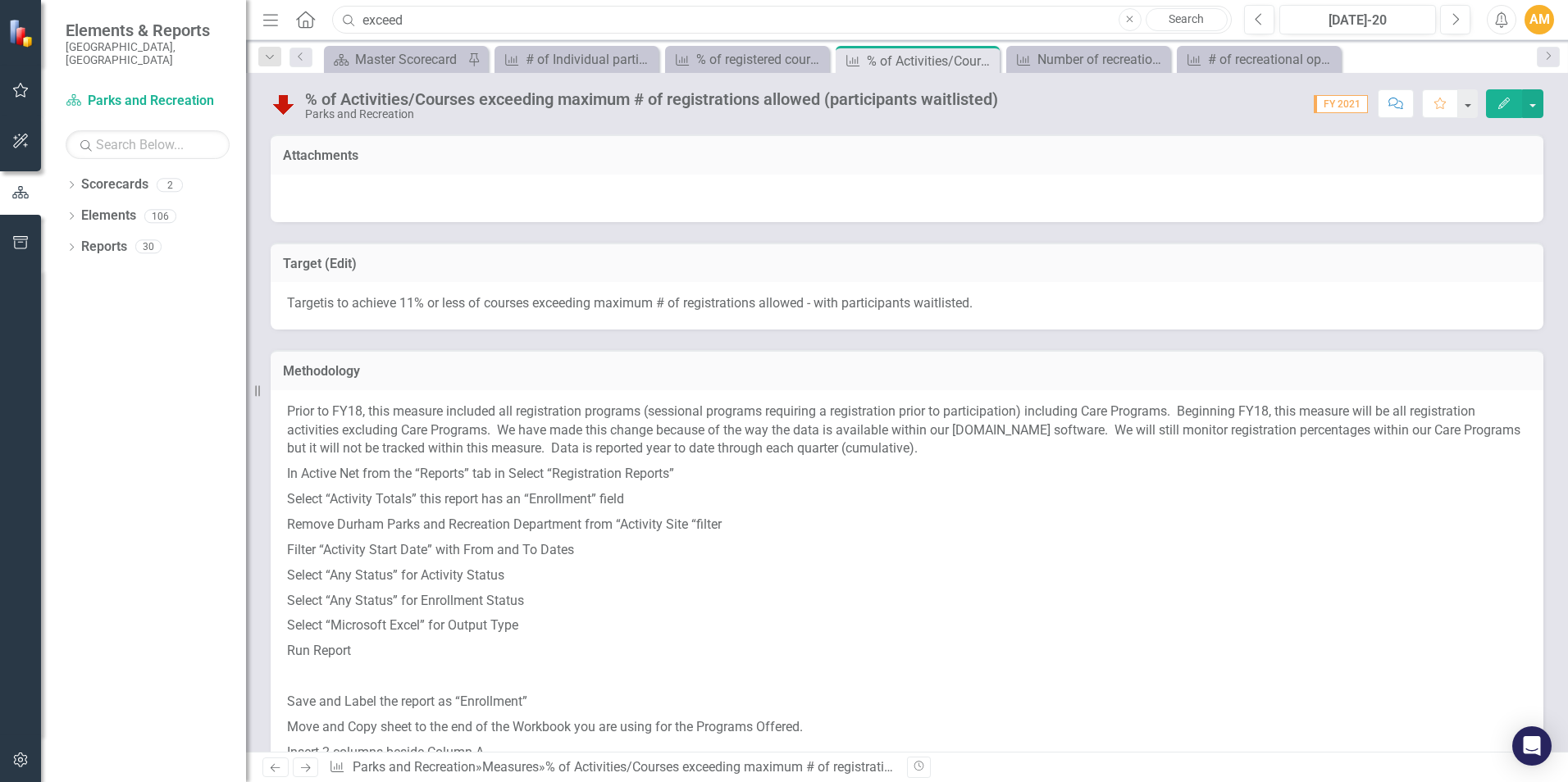
drag, startPoint x: 433, startPoint y: 23, endPoint x: 353, endPoint y: 25, distance: 80.0
click at [353, 25] on div "Search exceed Close Search" at bounding box center [777, 20] width 900 height 29
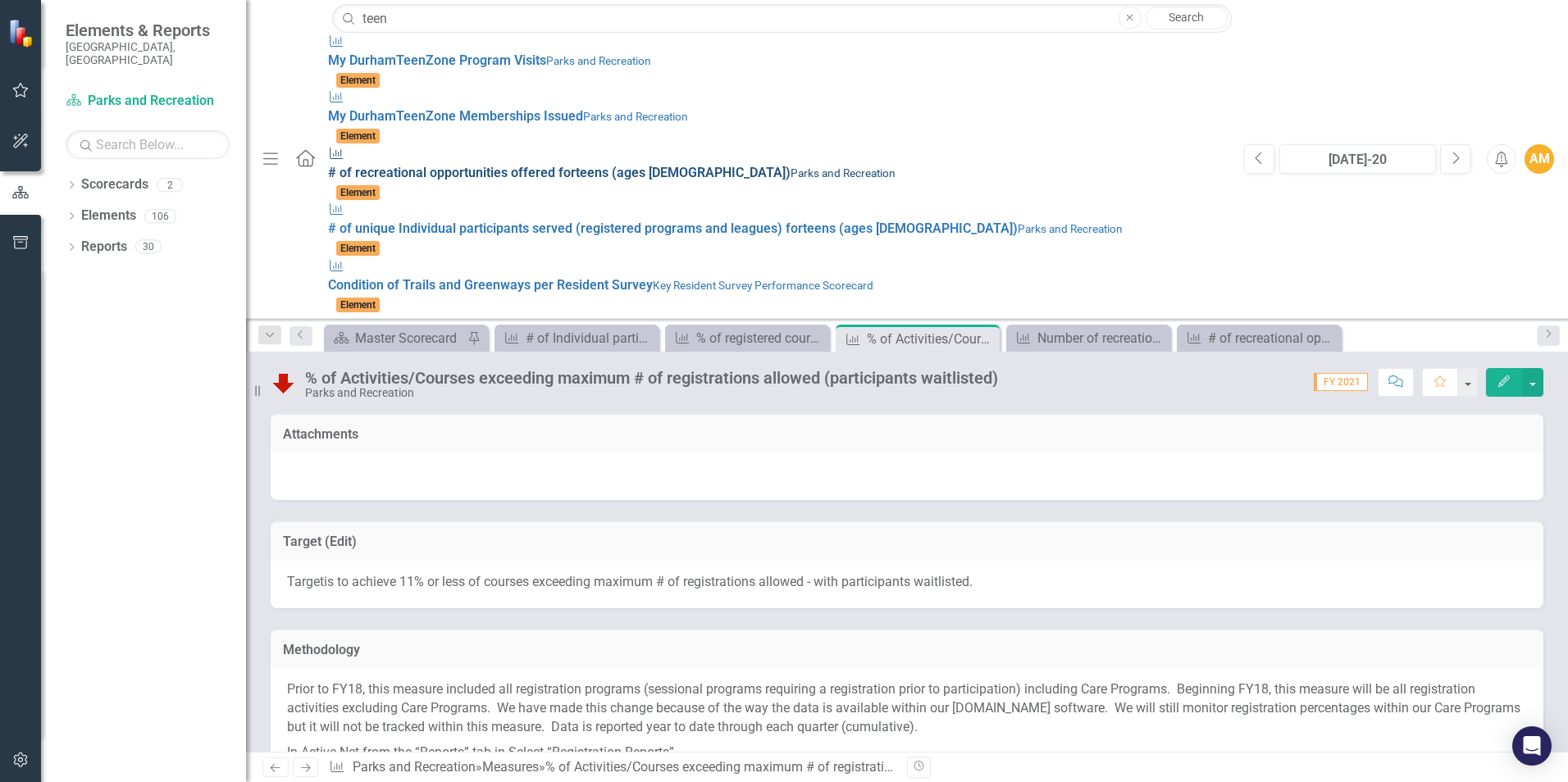
click at [328, 164] on span "# of recreational opportunities offered for teen s (ages [DEMOGRAPHIC_DATA])" at bounding box center [559, 172] width 463 height 16
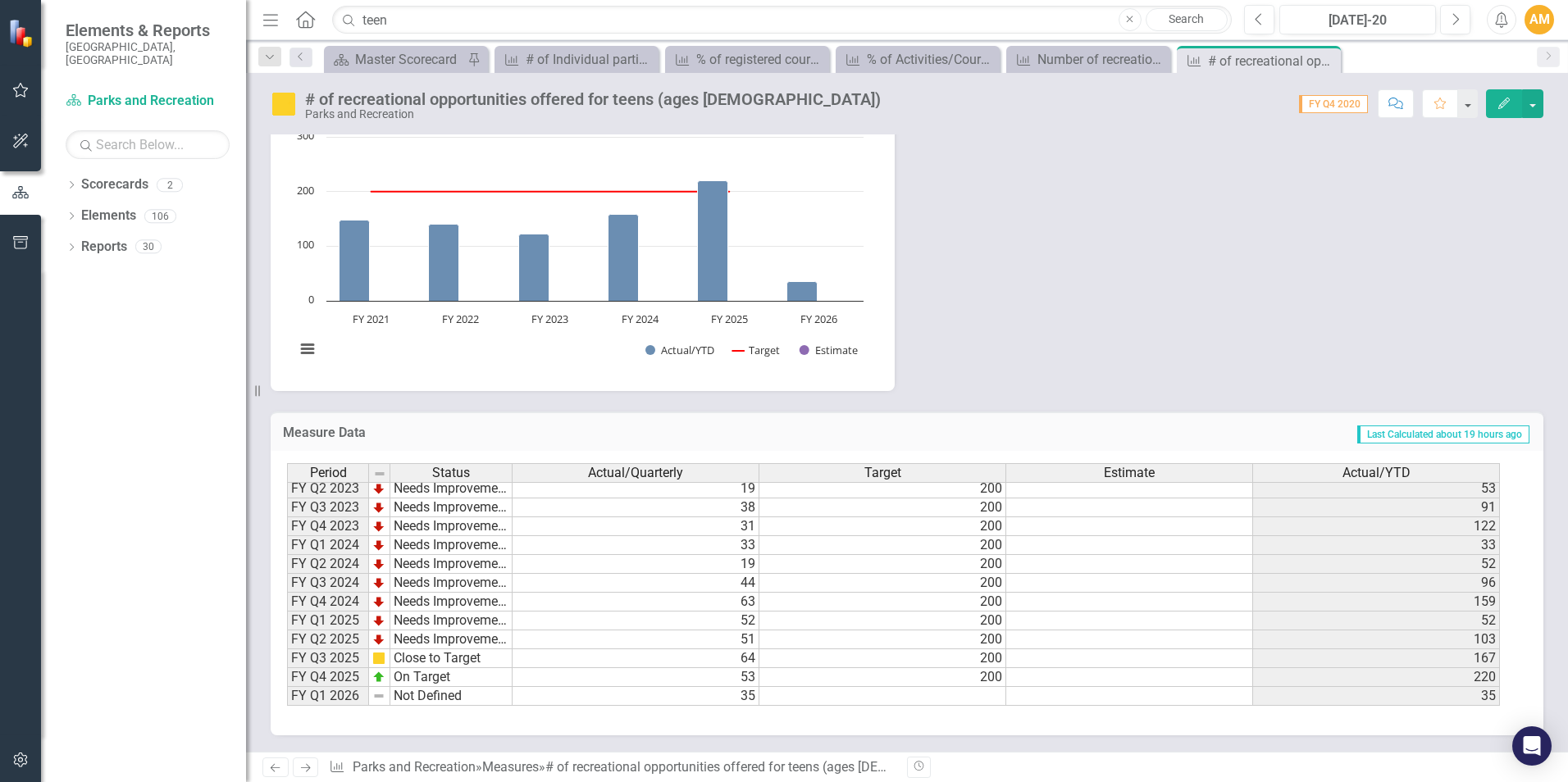
scroll to position [225, 0]
click at [723, 646] on td "35" at bounding box center [636, 645] width 247 height 19
click at [434, 26] on input "teen" at bounding box center [782, 20] width 900 height 29
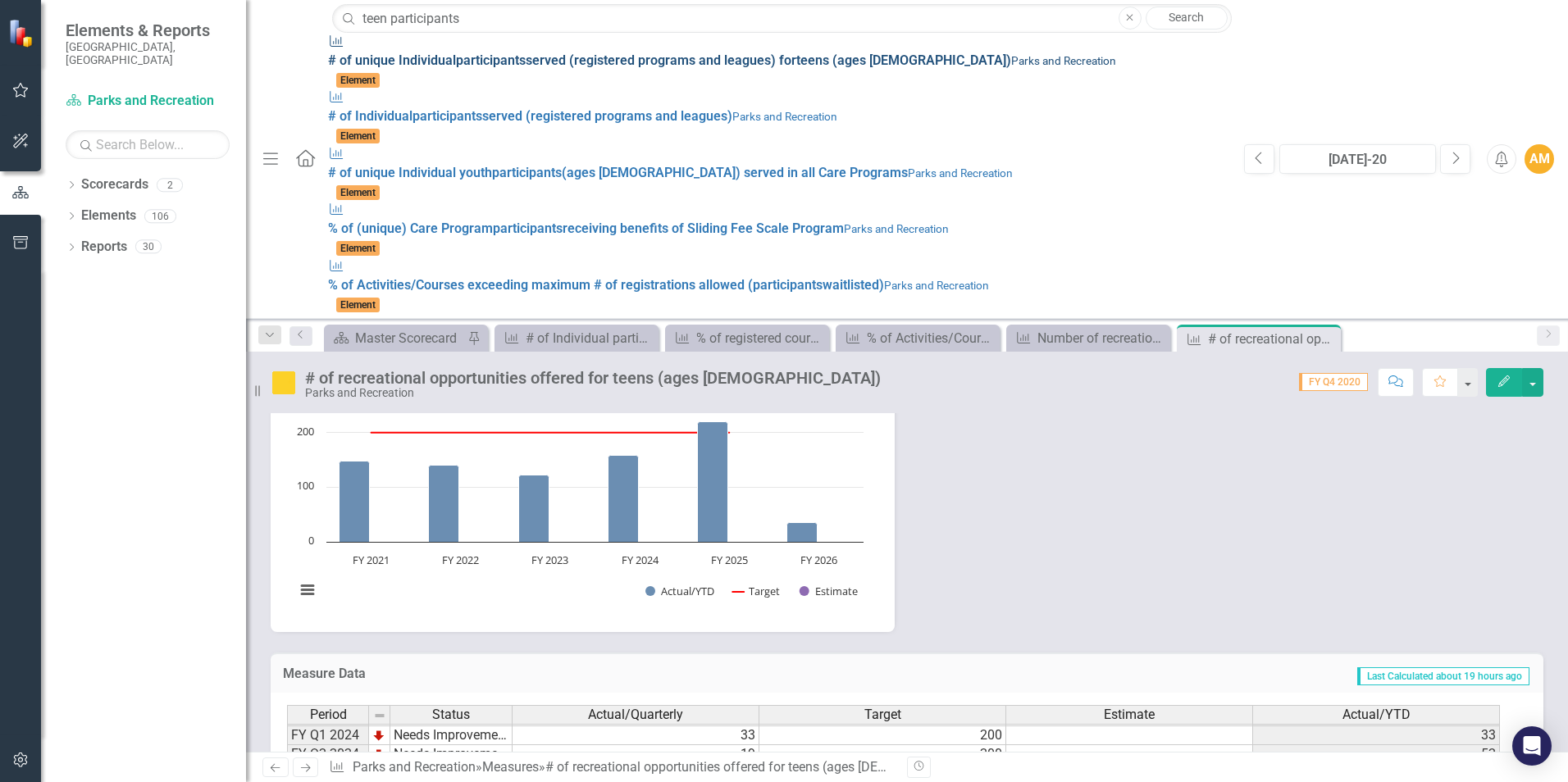
click at [328, 52] on span "# of unique Individual participants served (registered programs and leagues) fo…" at bounding box center [669, 60] width 683 height 16
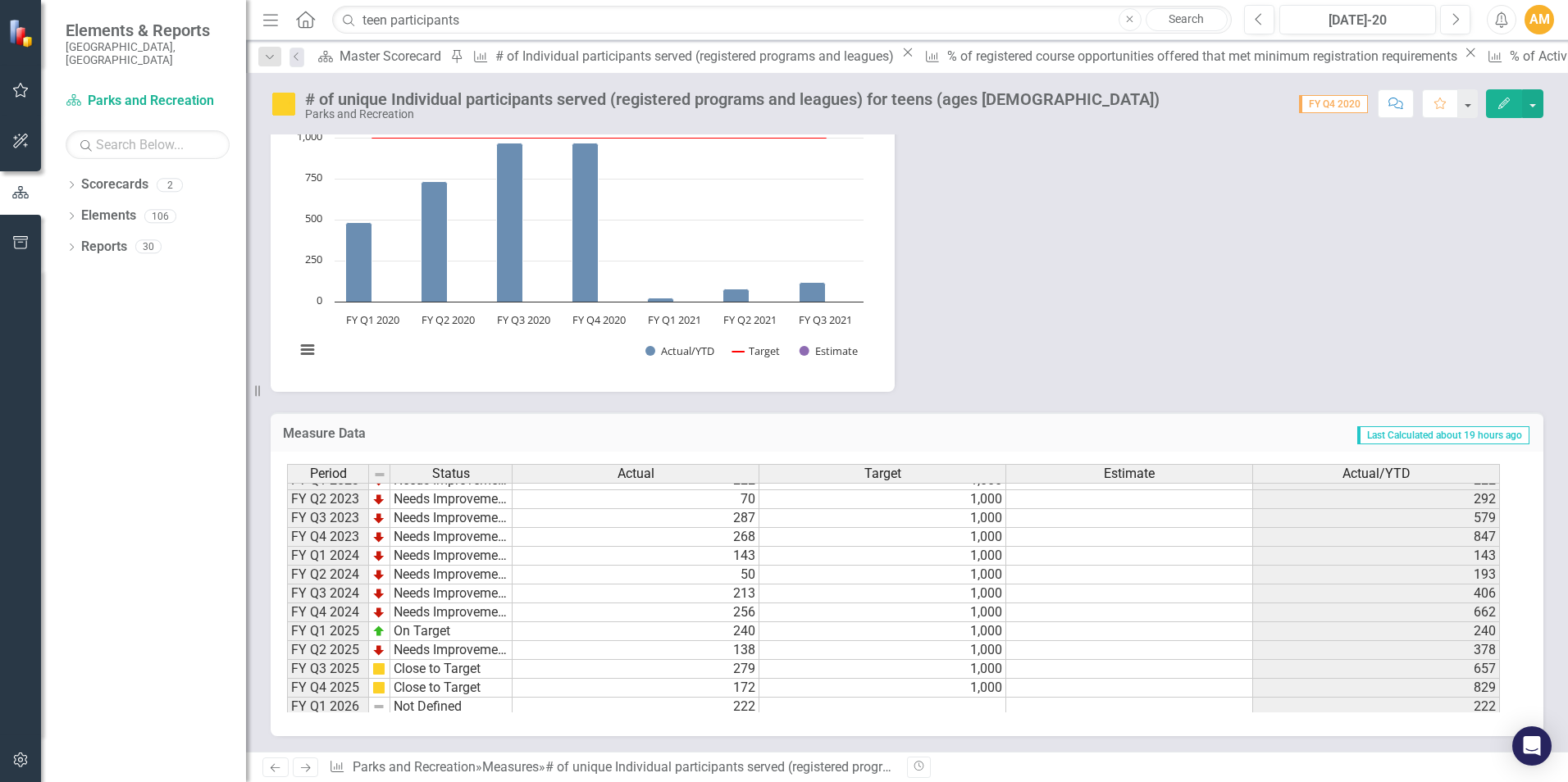
scroll to position [225, 0]
drag, startPoint x: 492, startPoint y: 21, endPoint x: 349, endPoint y: 22, distance: 143.0
click at [349, 22] on div "Search teen participants Close Search" at bounding box center [777, 20] width 900 height 29
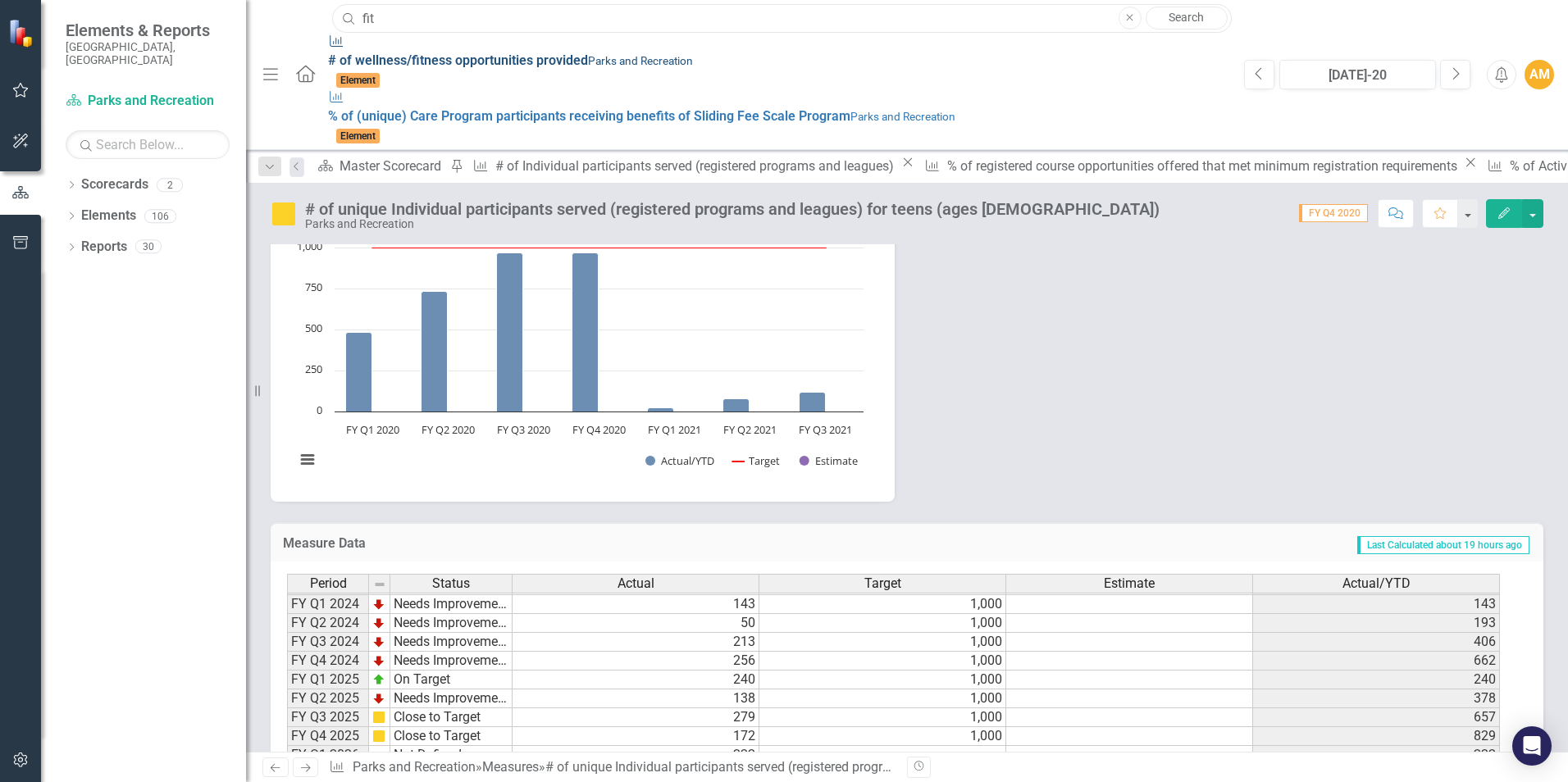
type input "fit"
click at [412, 52] on strong "fit" at bounding box center [418, 60] width 12 height 16
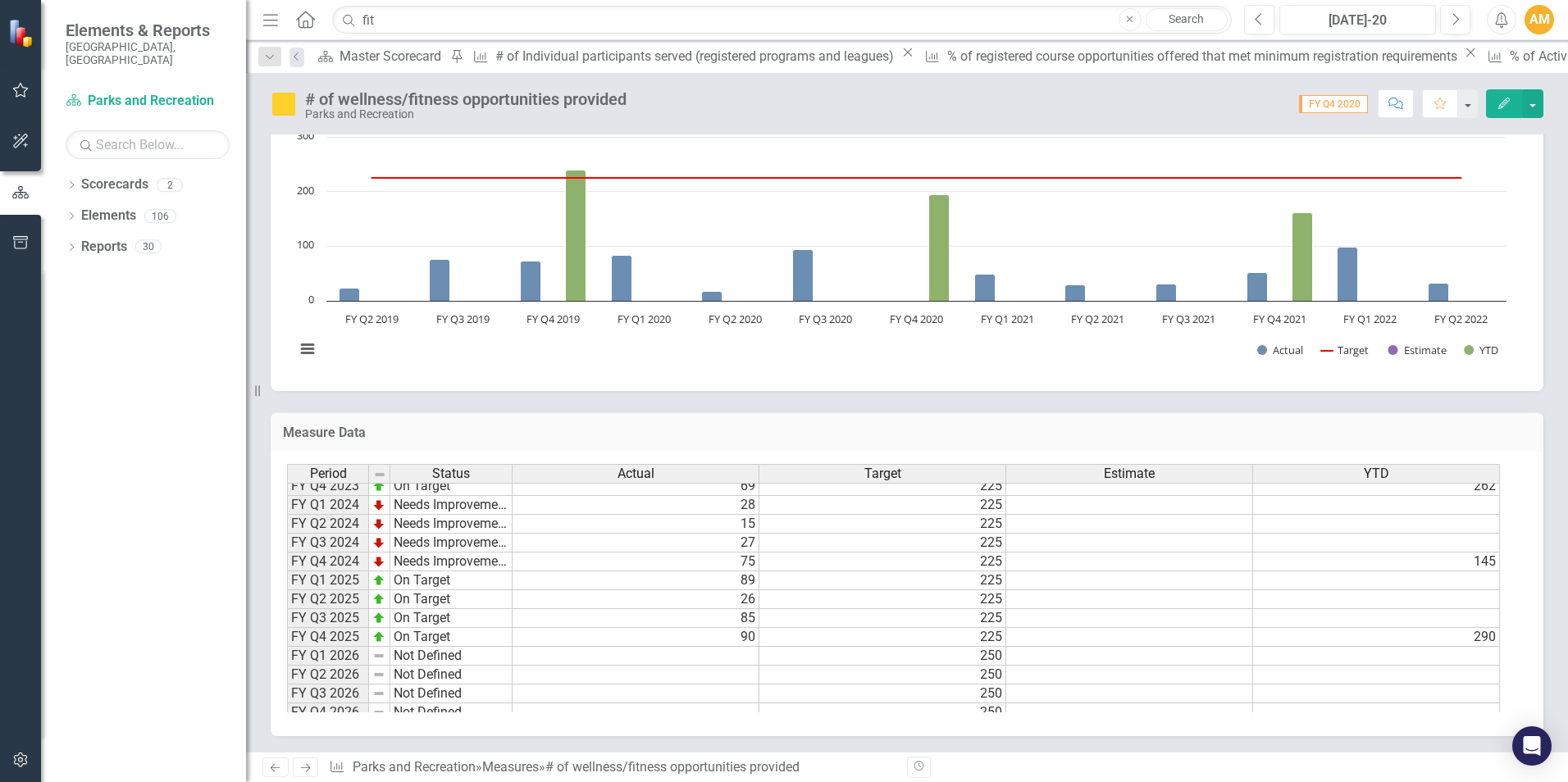
scroll to position [225, 0]
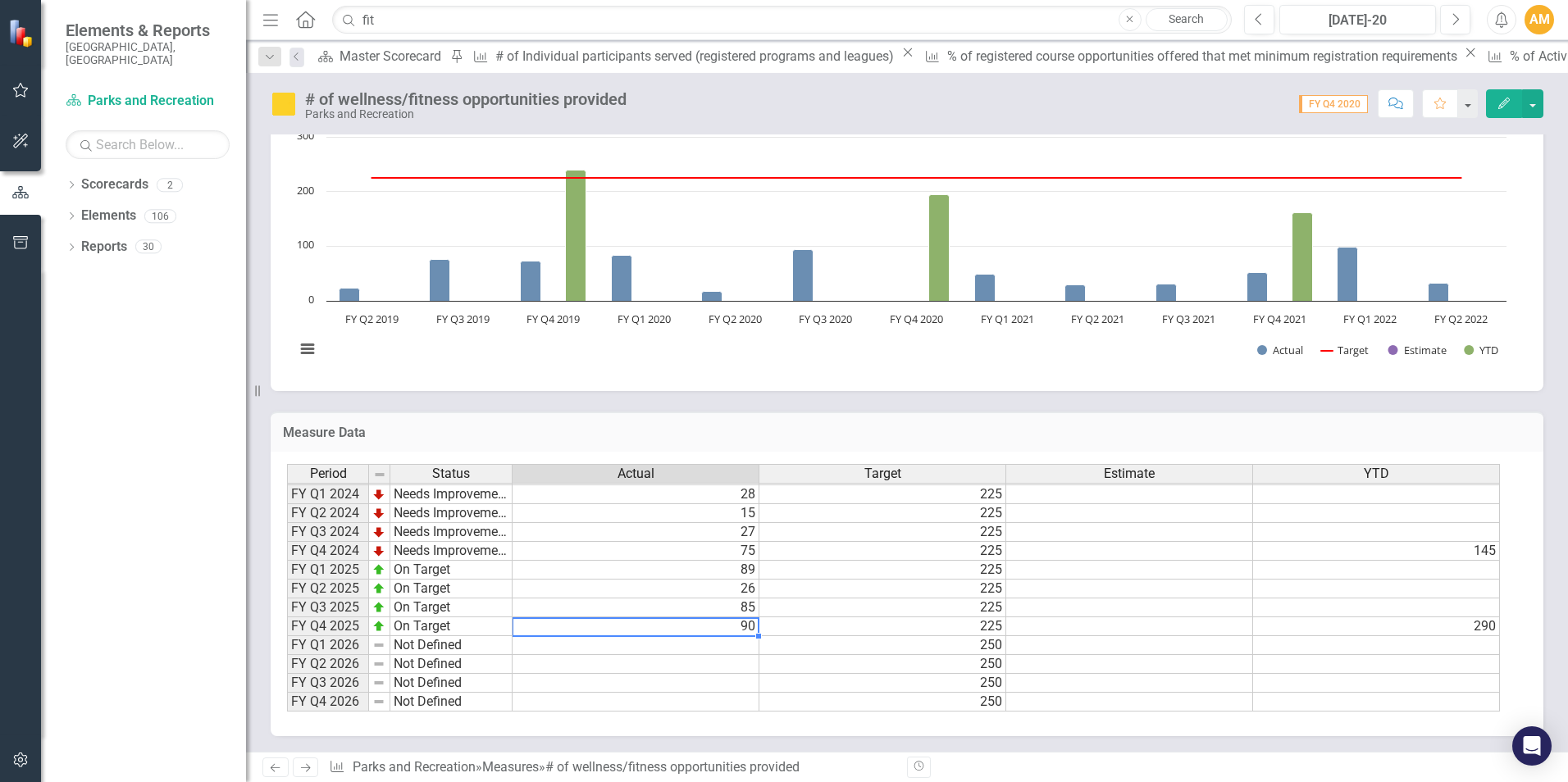
click at [729, 628] on td "90" at bounding box center [636, 627] width 247 height 19
click at [662, 647] on td at bounding box center [636, 646] width 247 height 19
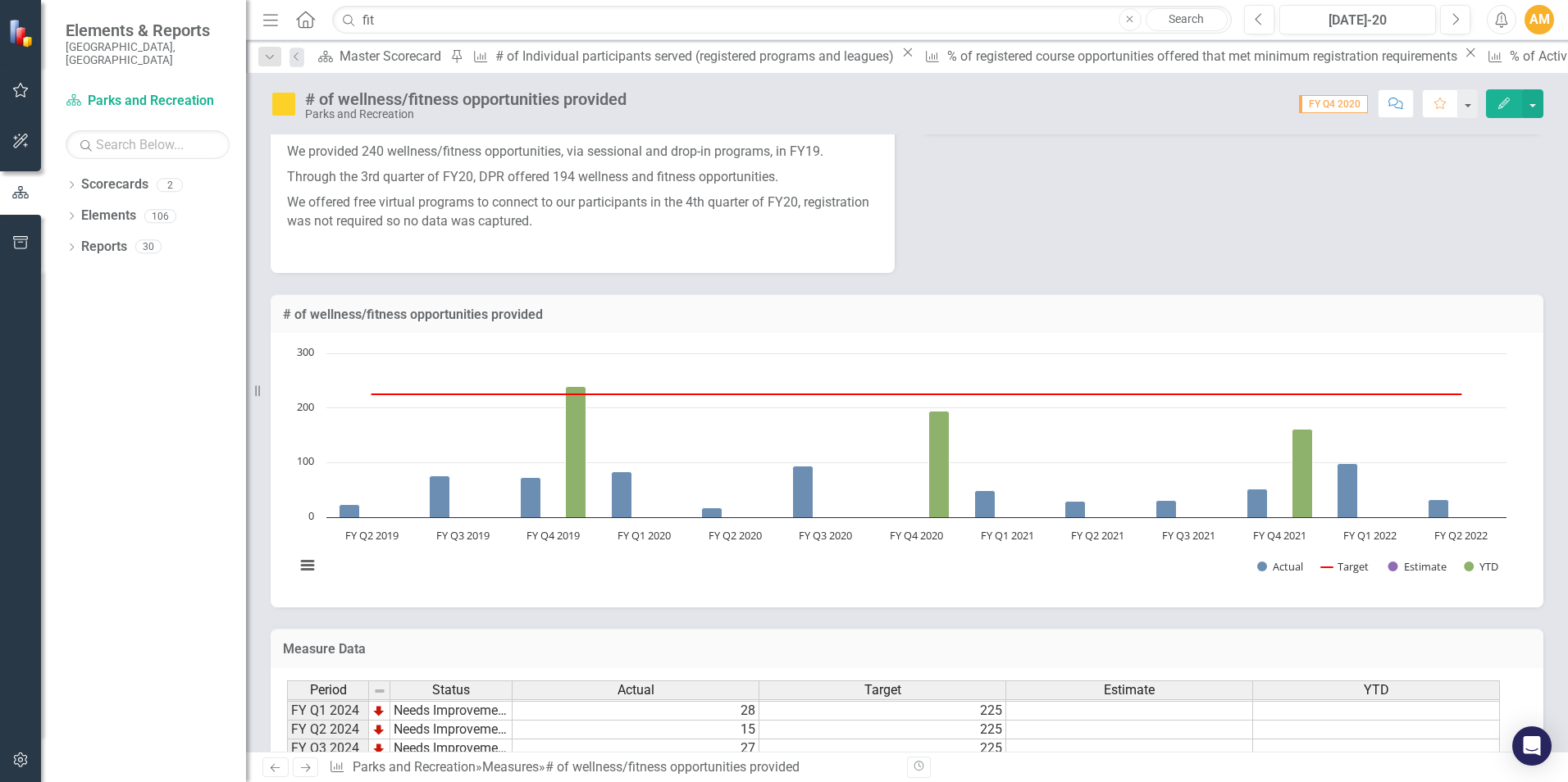
scroll to position [974, 0]
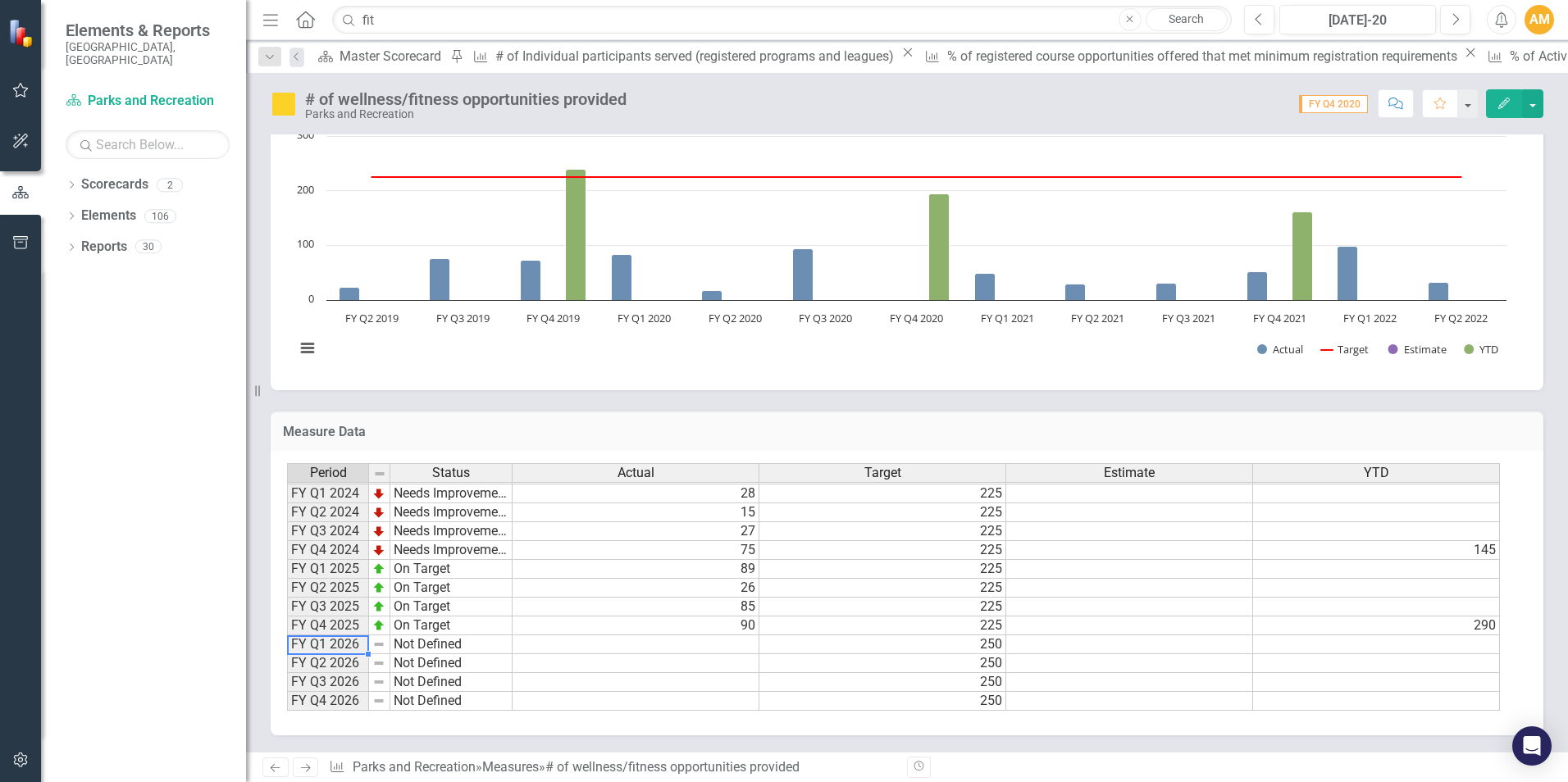
click at [325, 645] on td "FY Q1 2026" at bounding box center [328, 645] width 82 height 19
click at [446, 647] on td "Not Defined" at bounding box center [451, 645] width 122 height 19
click at [287, 634] on div "Period Status Actual Target Estimate YTD FY Q1 2021 On Target 49 225 FY Q2 2021…" at bounding box center [287, 475] width 0 height 474
click at [635, 649] on td at bounding box center [636, 645] width 247 height 19
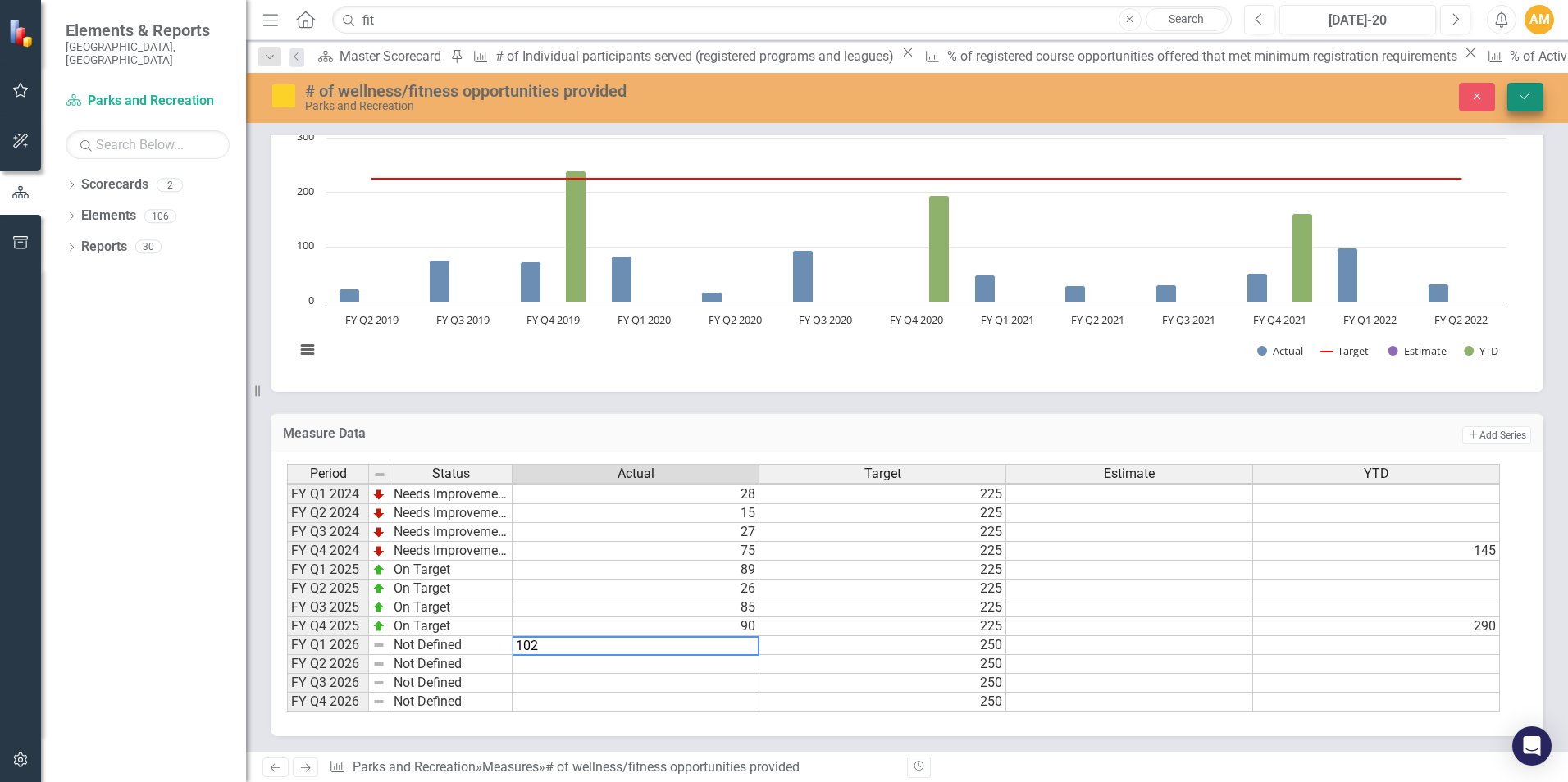
type textarea "102"
click at [1521, 98] on icon "Save" at bounding box center [1526, 96] width 15 height 11
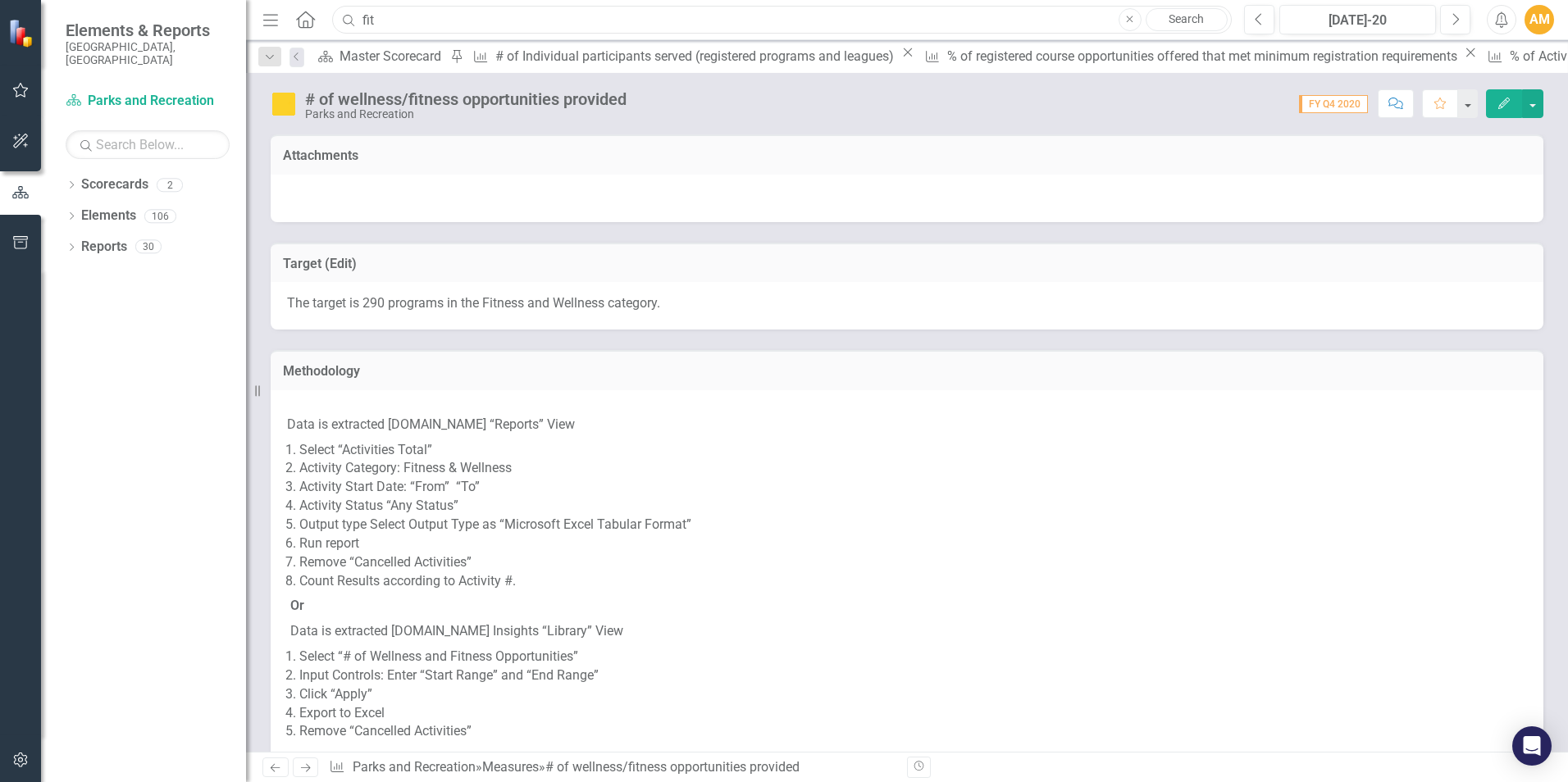
drag, startPoint x: 433, startPoint y: 23, endPoint x: 384, endPoint y: 27, distance: 49.2
click at [384, 27] on input "fit" at bounding box center [782, 20] width 900 height 29
click at [426, 19] on input "fit" at bounding box center [782, 20] width 900 height 29
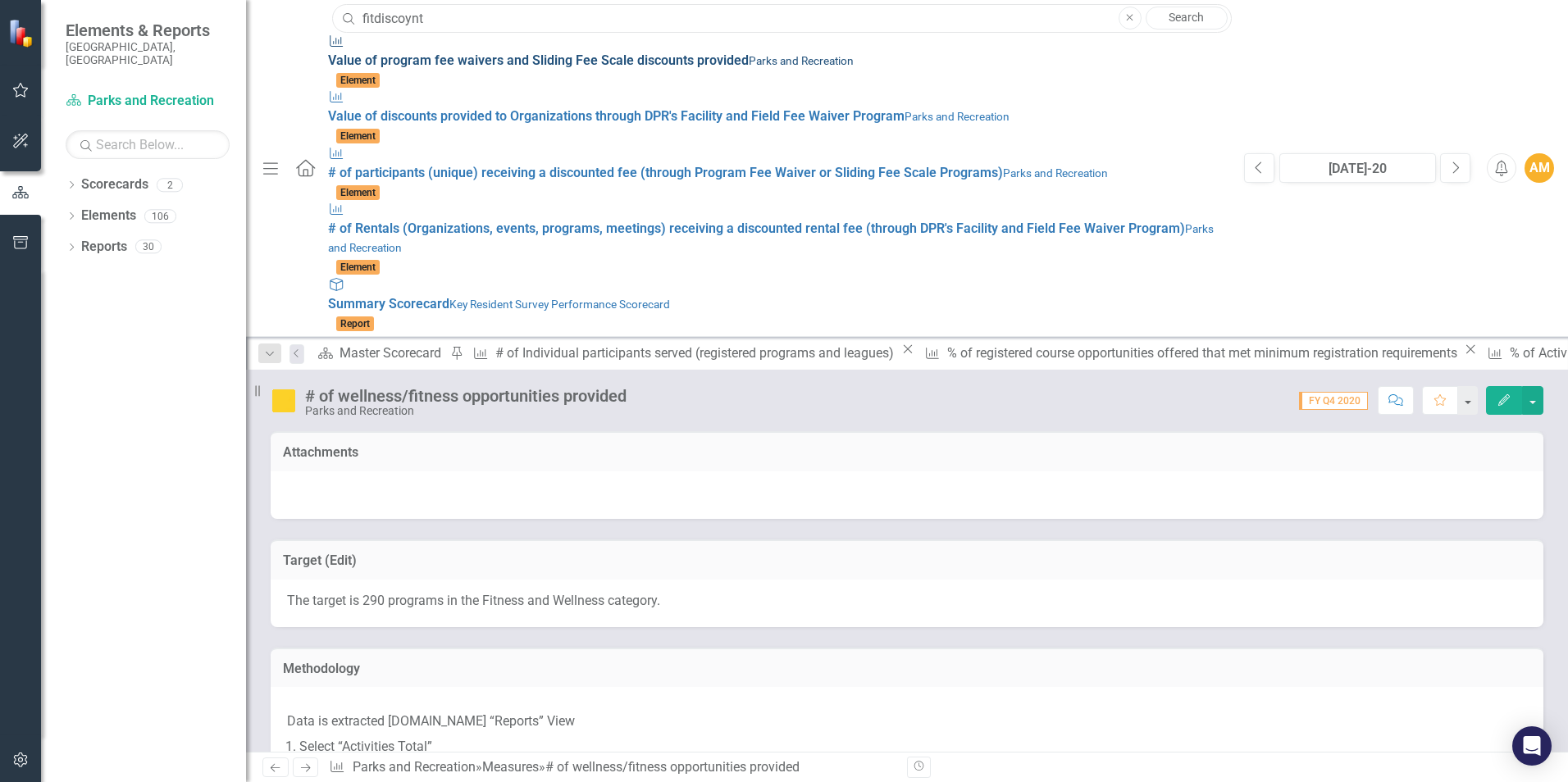
type input "fitdiscoynt"
click at [748, 59] on small "Parks and Recreation" at bounding box center [801, 61] width 105 height 13
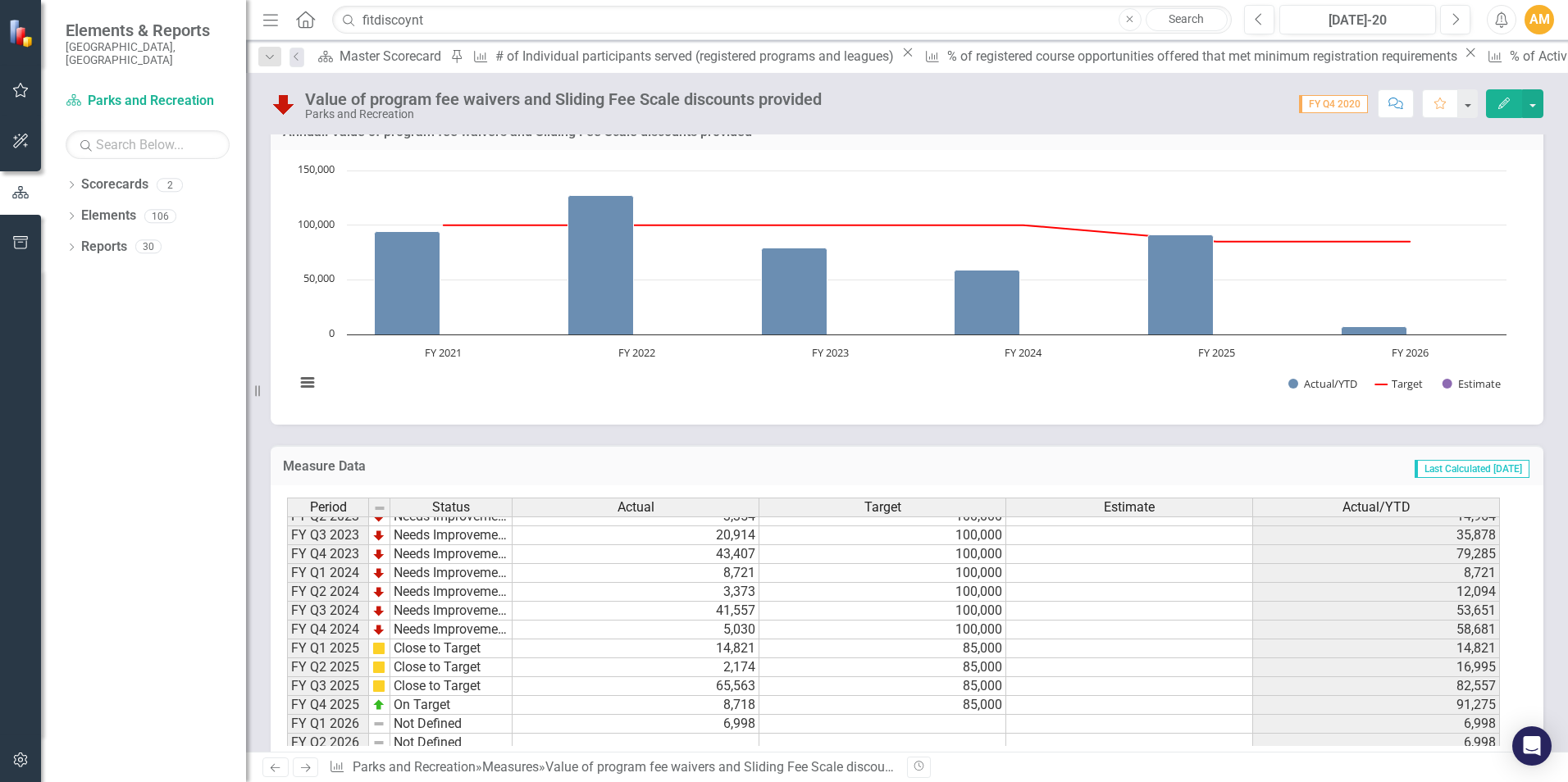
scroll to position [225, 0]
